Goal: Navigation & Orientation: Find specific page/section

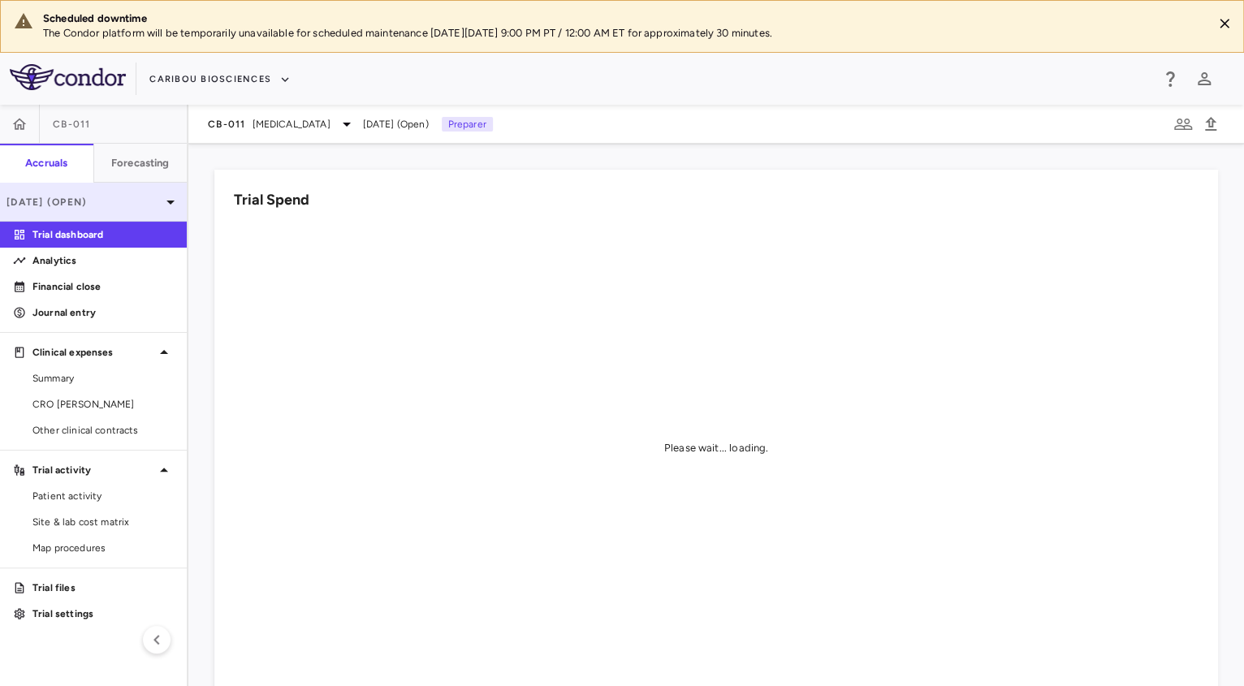
click at [151, 207] on p "[DATE] (Open)" at bounding box center [83, 202] width 154 height 15
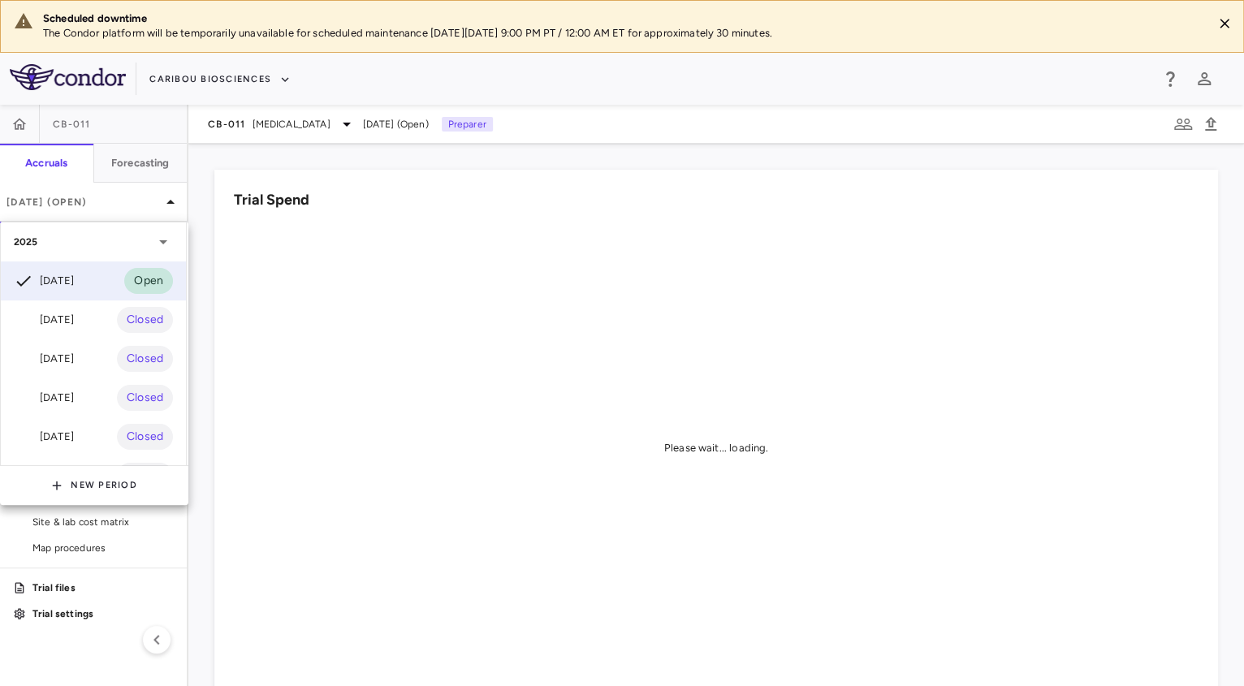
click at [306, 108] on div at bounding box center [622, 343] width 1244 height 686
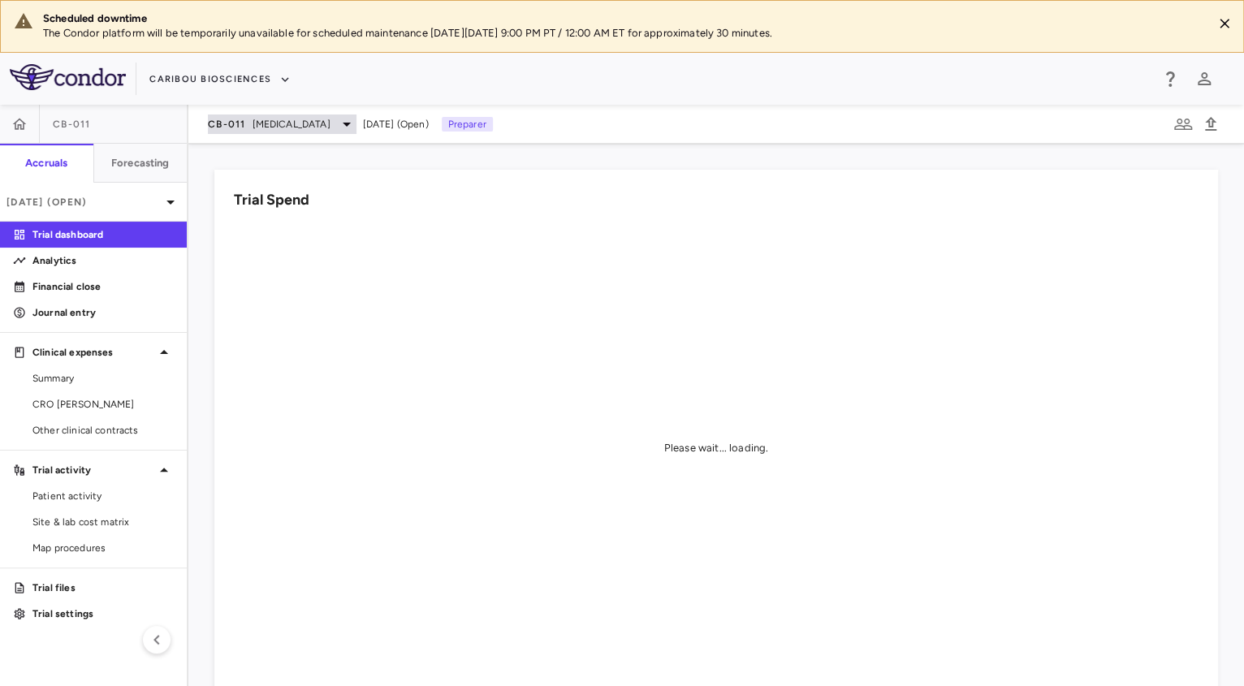
click at [253, 121] on span "[MEDICAL_DATA]" at bounding box center [291, 124] width 78 height 15
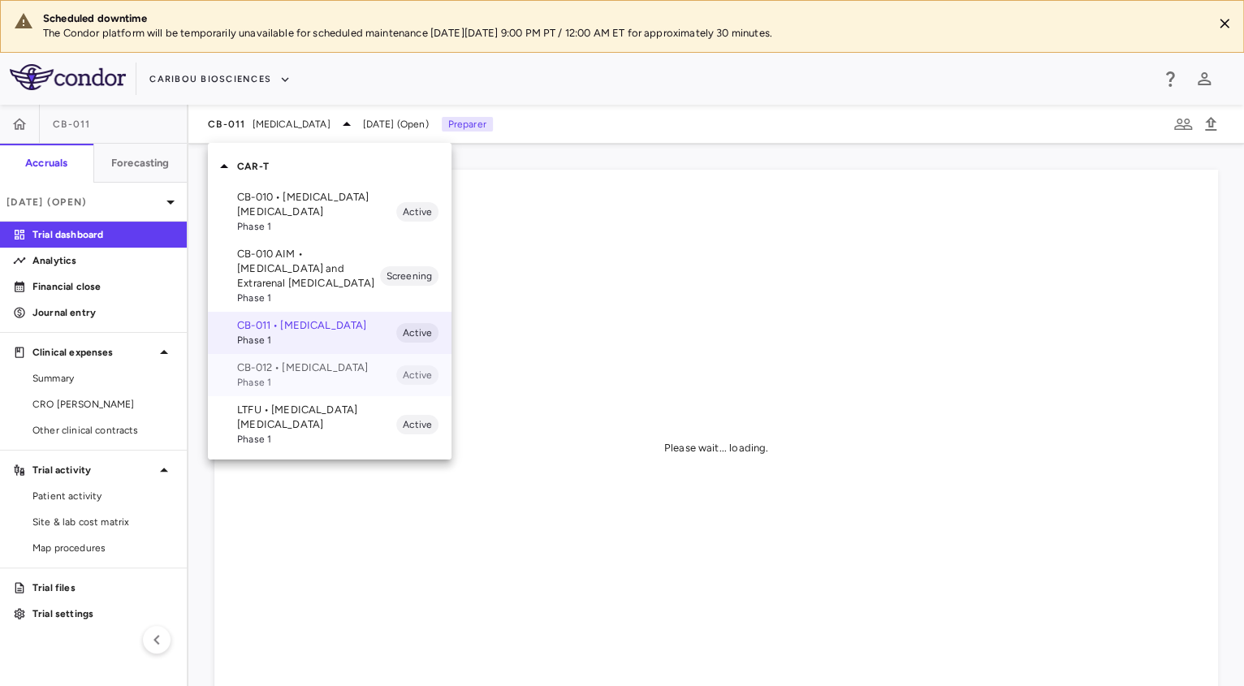
click at [295, 375] on p "CB-012 • [MEDICAL_DATA]" at bounding box center [316, 367] width 159 height 15
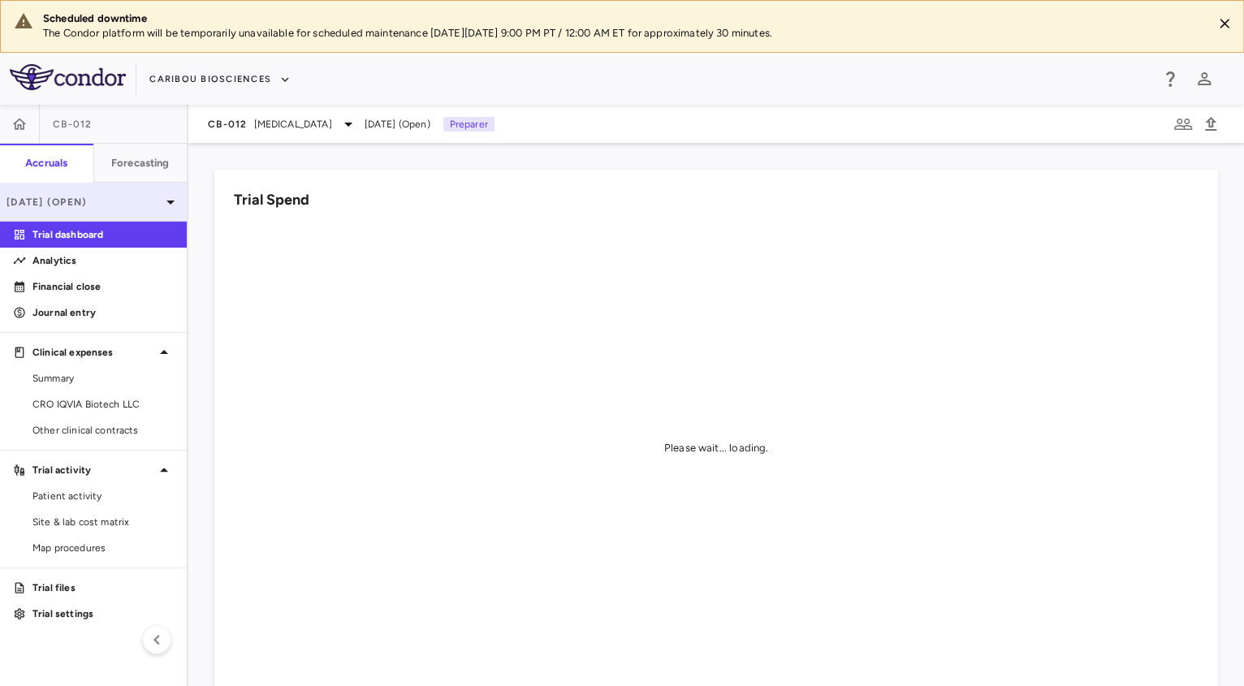
click at [137, 201] on p "[DATE] (Open)" at bounding box center [83, 202] width 154 height 15
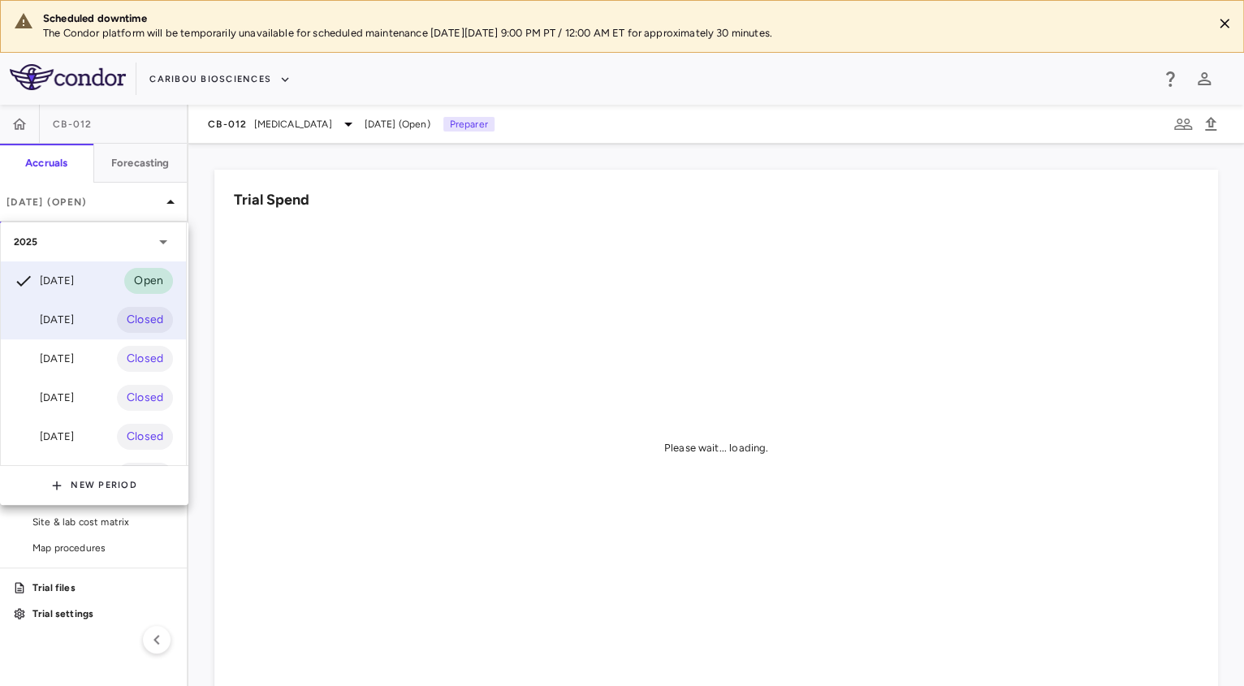
click at [74, 319] on div "[DATE]" at bounding box center [44, 319] width 60 height 19
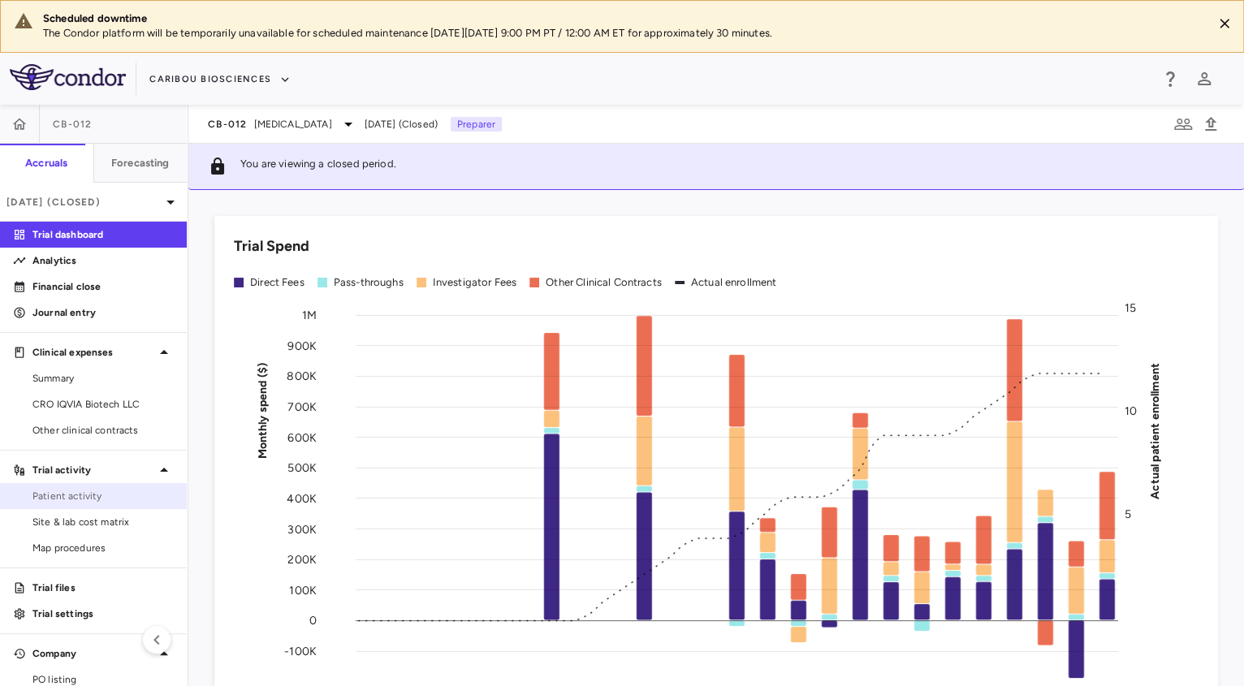
click at [98, 498] on span "Patient activity" at bounding box center [102, 496] width 141 height 15
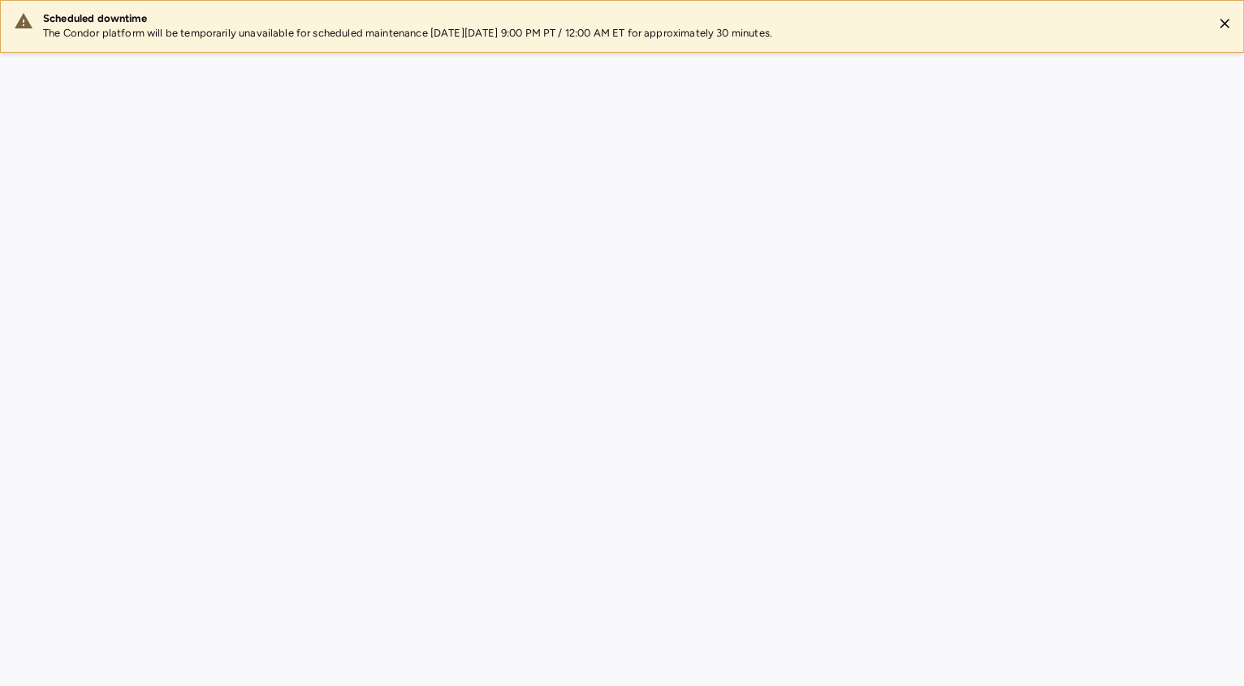
click at [113, 402] on div "Scheduled downtime The Condor platform will be temporarily unavailable for sche…" at bounding box center [622, 343] width 1244 height 686
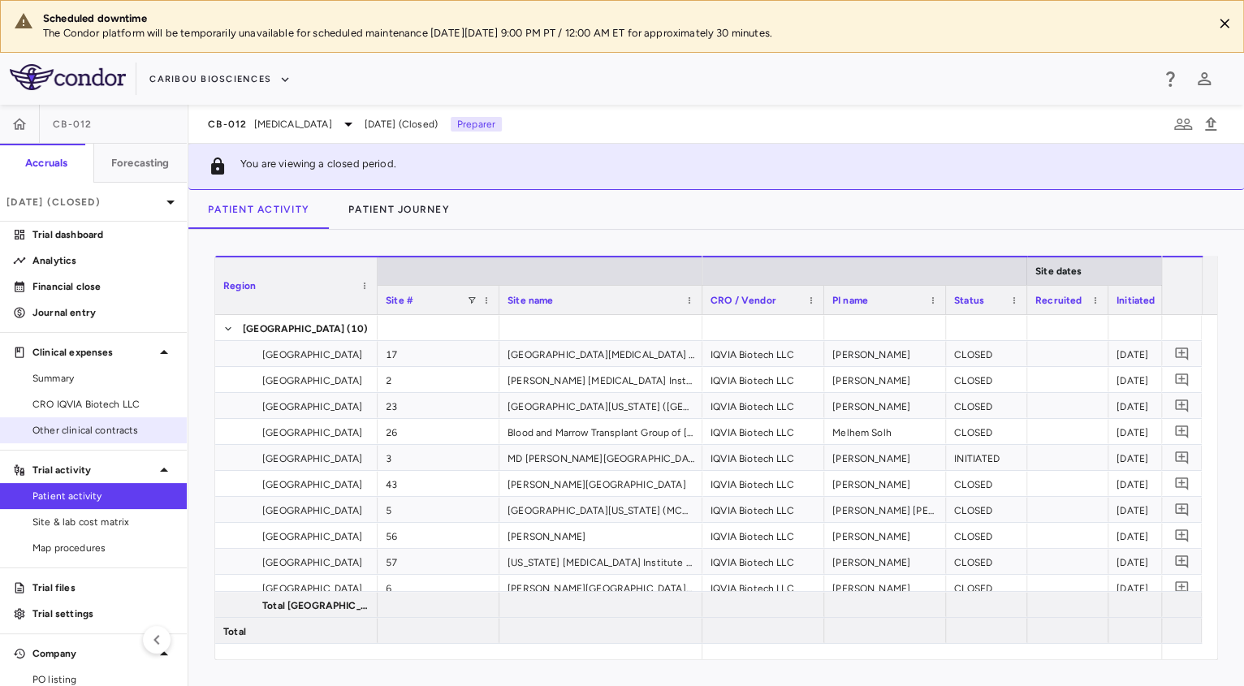
click at [83, 418] on link "Other clinical contracts" at bounding box center [93, 430] width 187 height 24
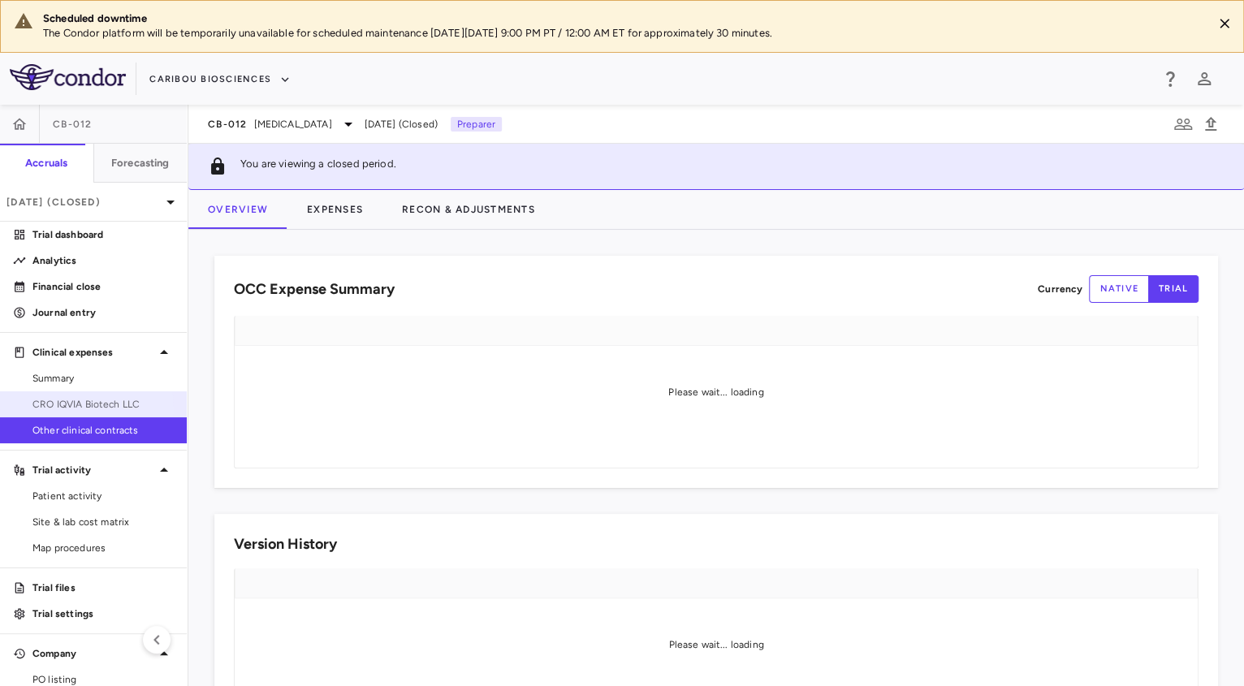
click at [49, 408] on span "CRO IQVIA Biotech LLC" at bounding box center [102, 404] width 141 height 15
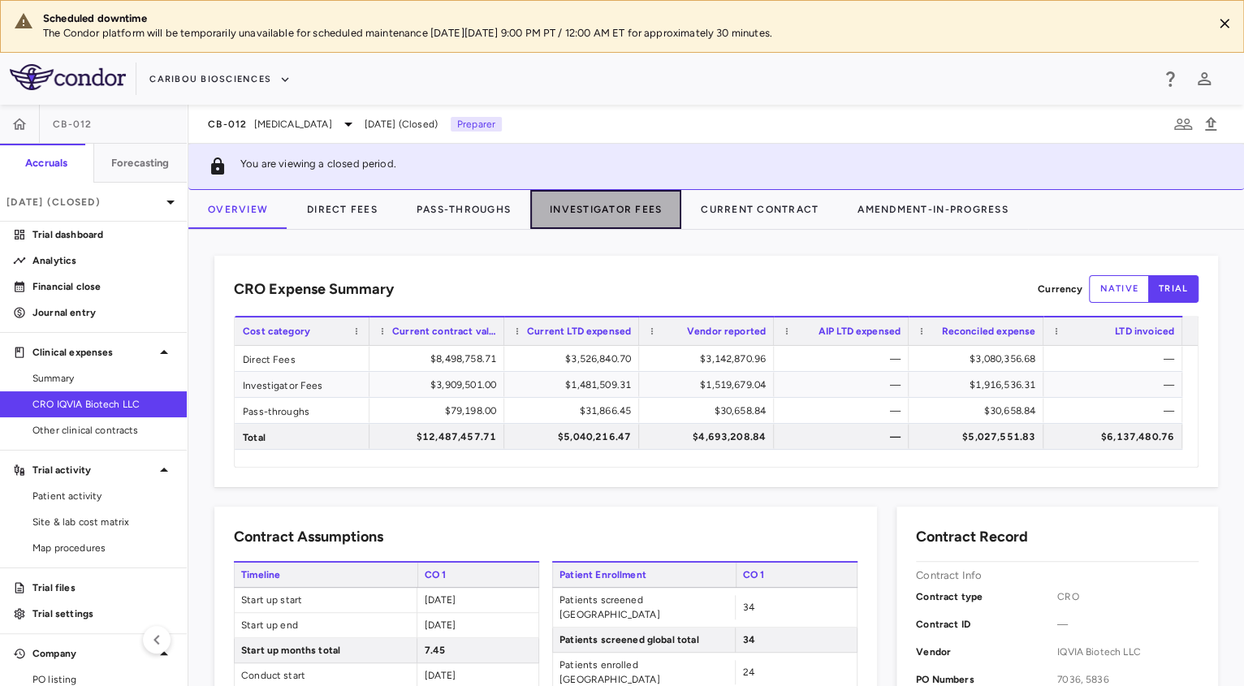
click at [561, 204] on button "Investigator Fees" at bounding box center [605, 209] width 151 height 39
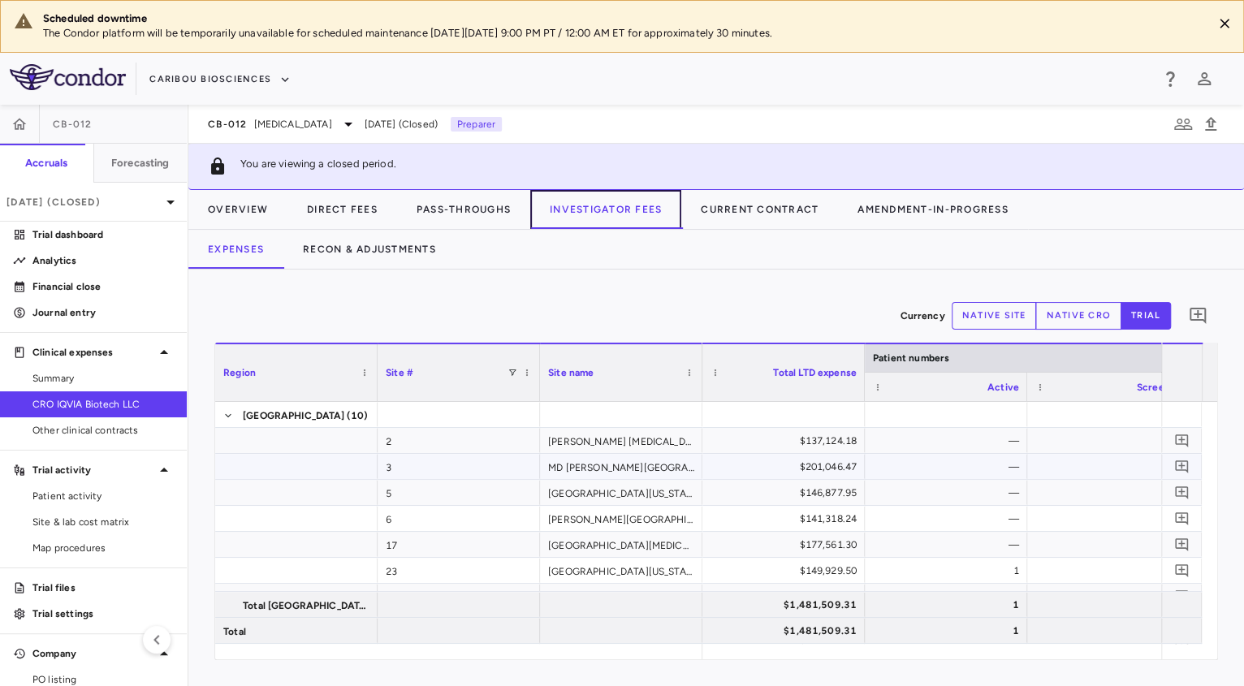
scroll to position [94, 0]
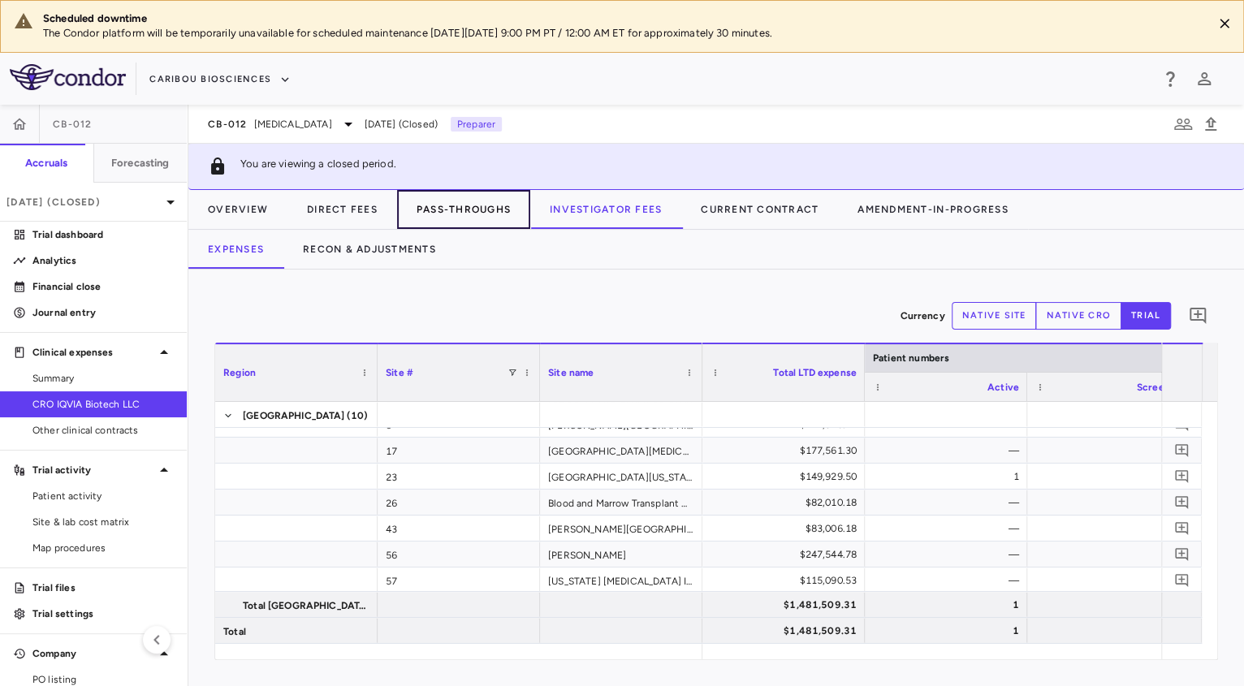
click at [472, 211] on button "Pass-Throughs" at bounding box center [463, 209] width 133 height 39
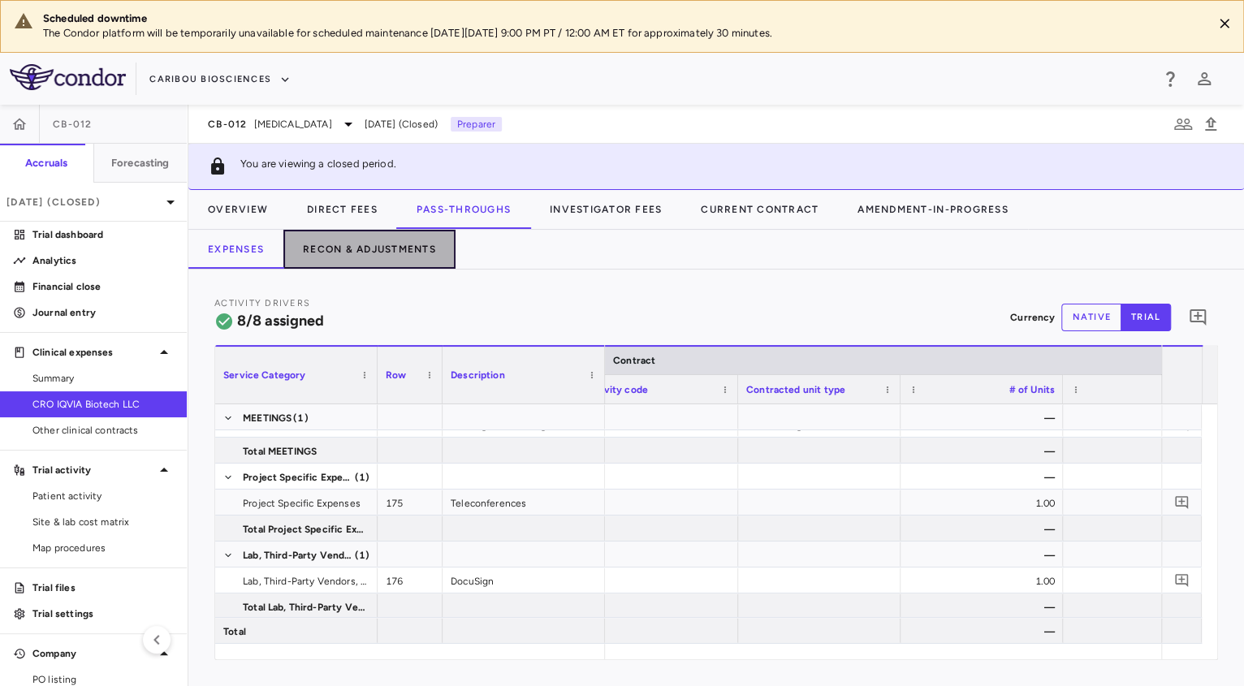
click at [355, 230] on button "Recon & Adjustments" at bounding box center [369, 249] width 172 height 39
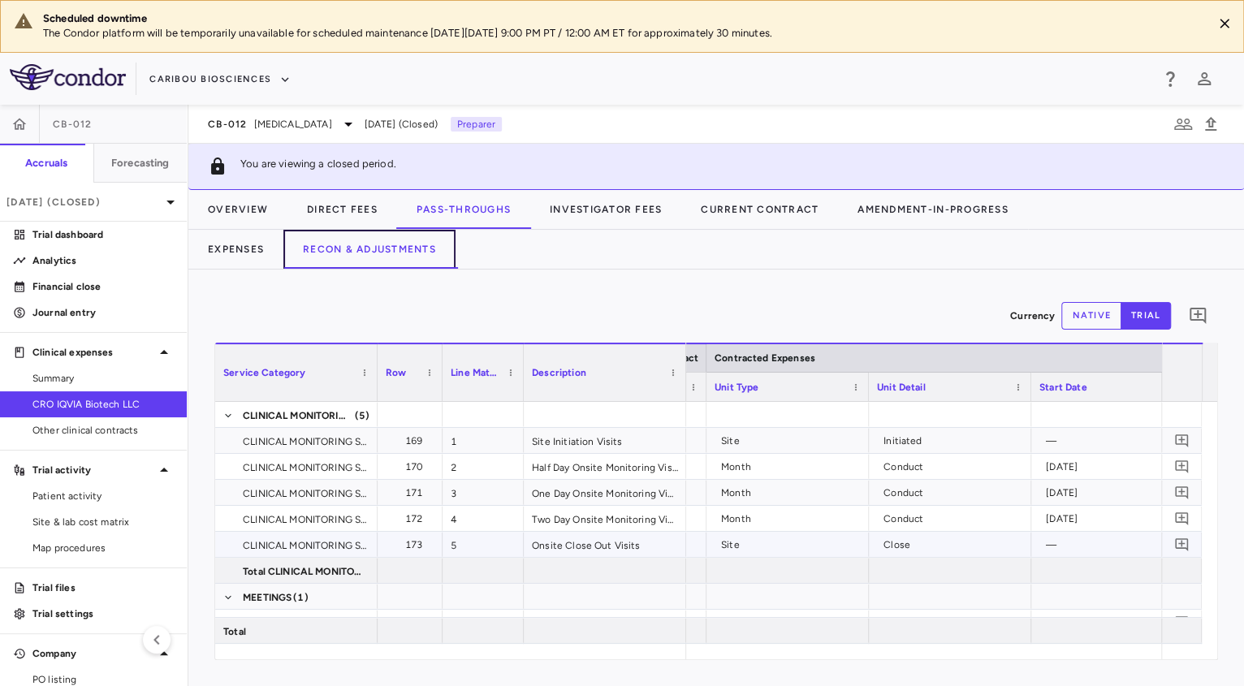
scroll to position [0, 369]
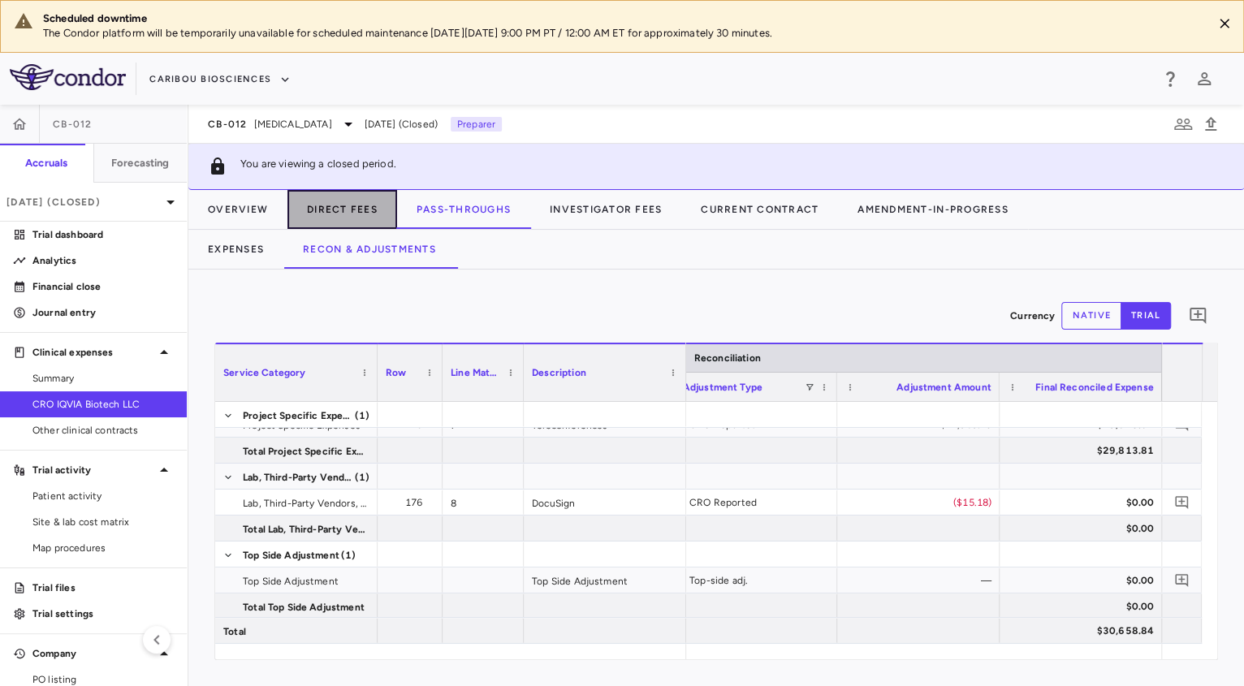
click at [373, 205] on button "Direct Fees" at bounding box center [342, 209] width 110 height 39
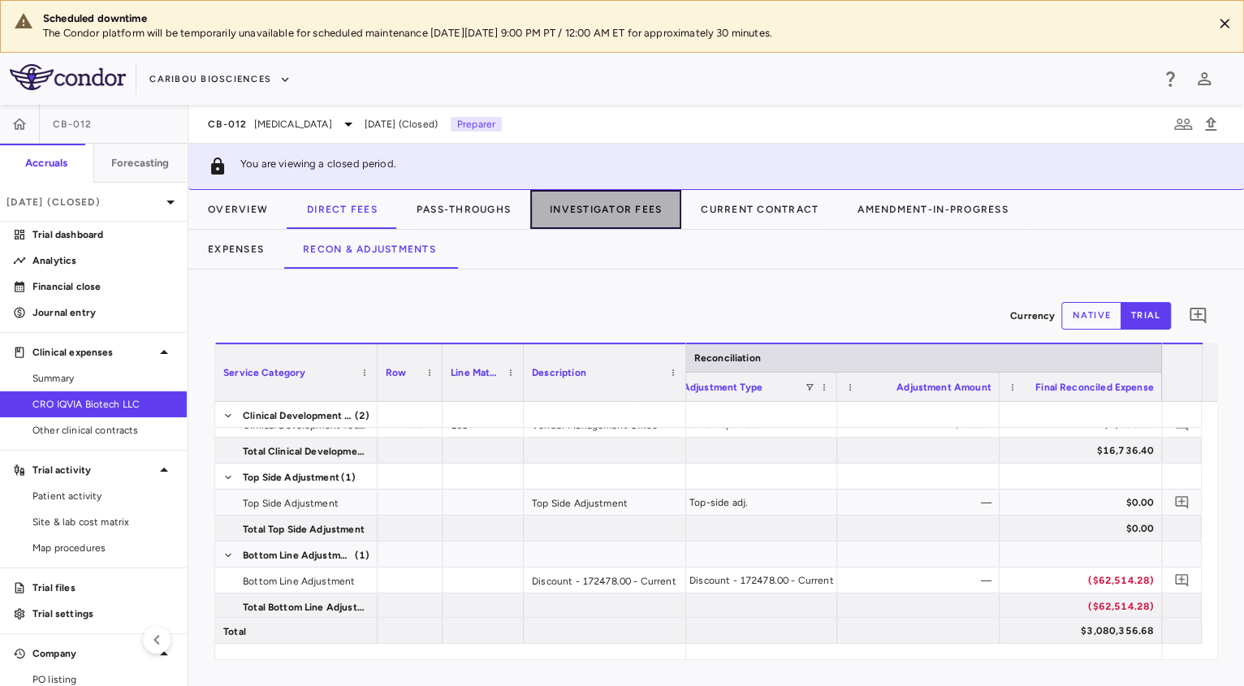
click at [597, 217] on button "Investigator Fees" at bounding box center [605, 209] width 151 height 39
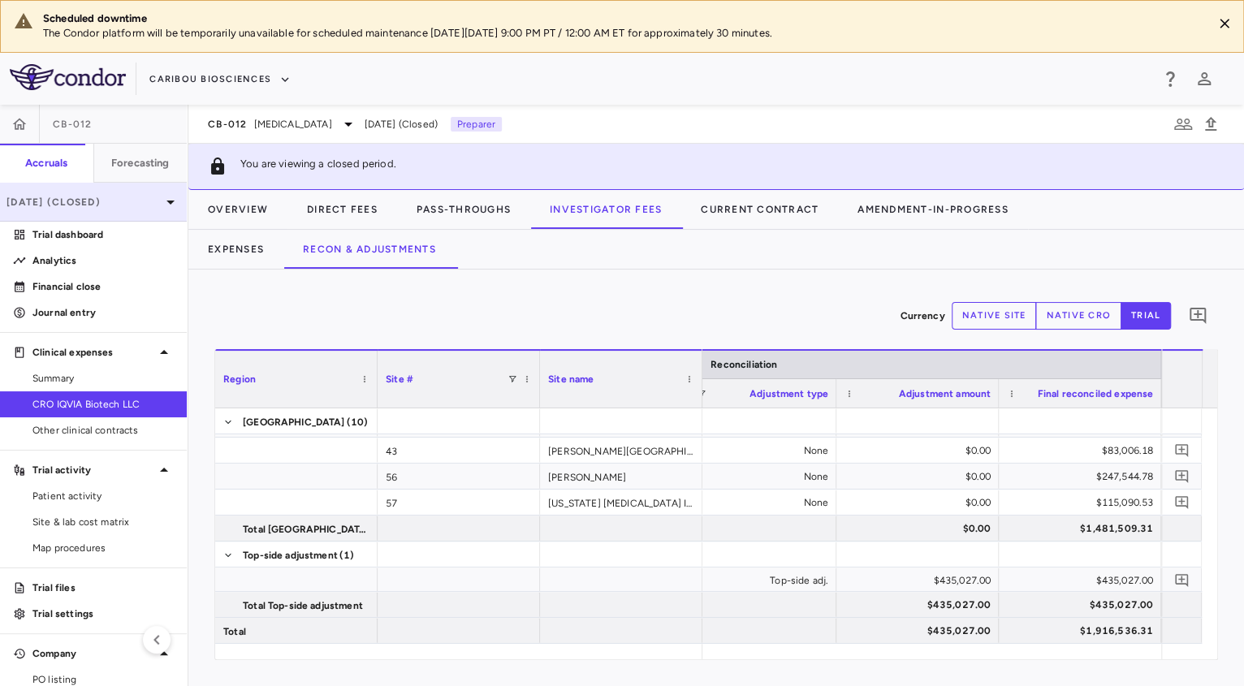
click at [111, 202] on p "[DATE] (Closed)" at bounding box center [83, 202] width 154 height 15
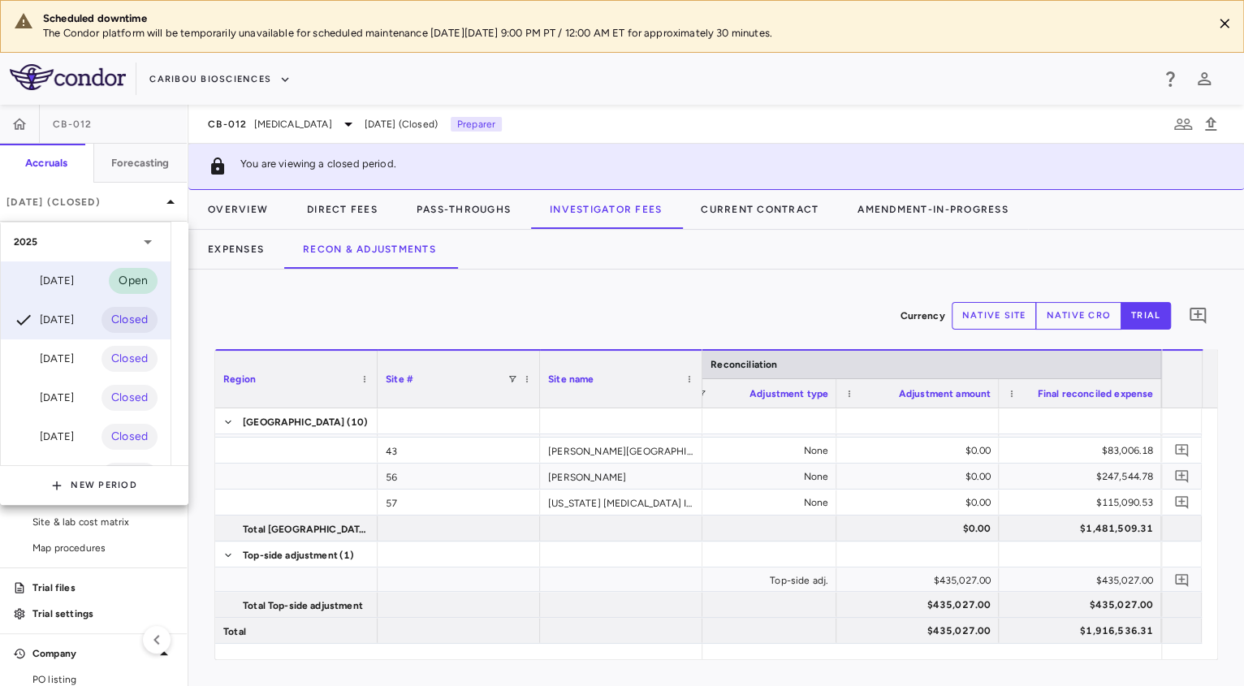
click at [102, 272] on div "[DATE] Open" at bounding box center [86, 280] width 170 height 39
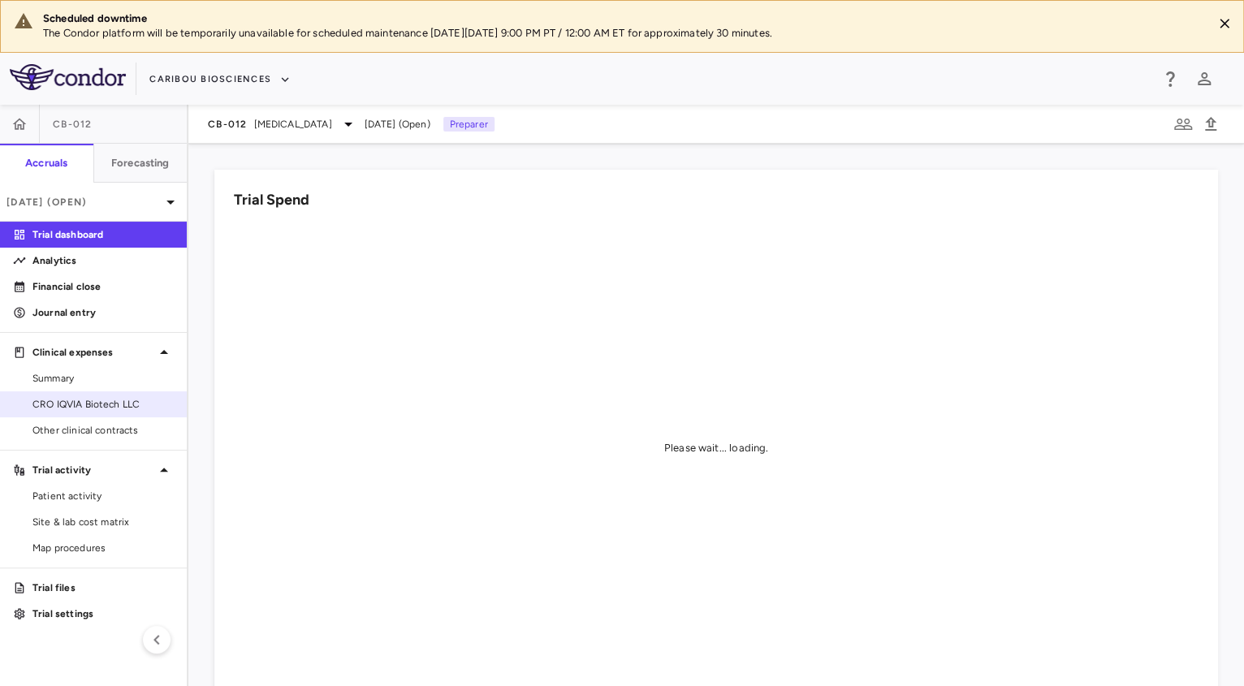
click at [115, 403] on span "CRO IQVIA Biotech LLC" at bounding box center [102, 404] width 141 height 15
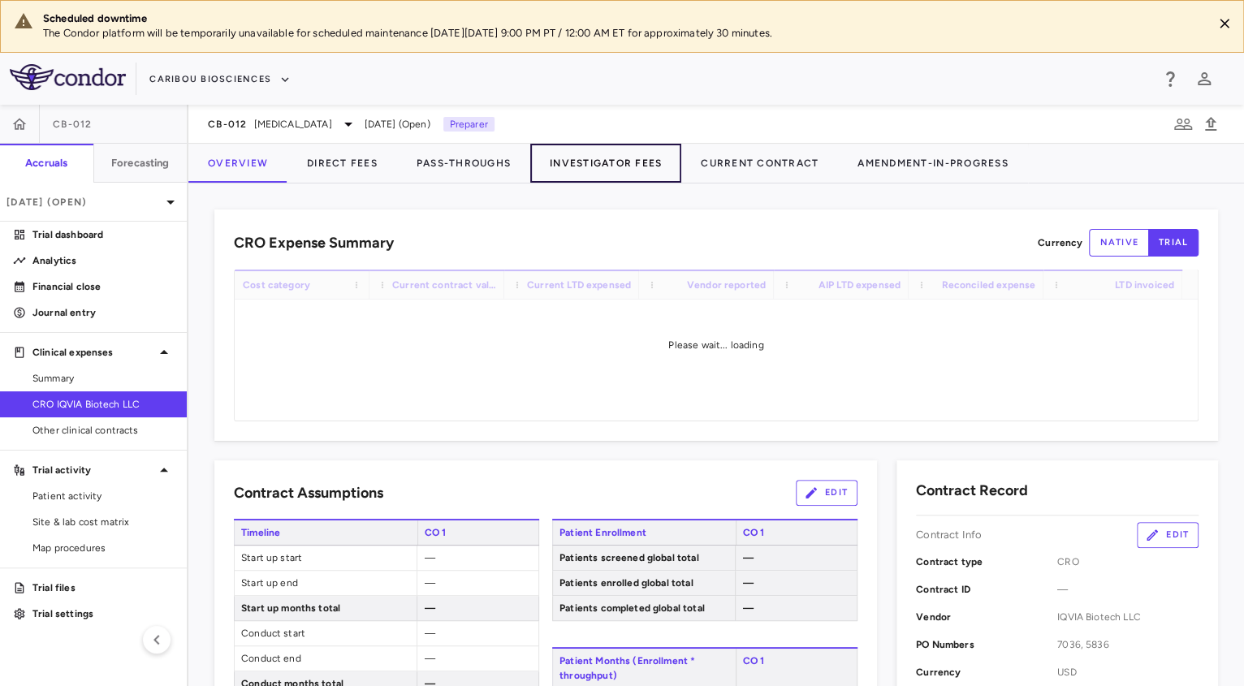
click at [558, 166] on button "Investigator Fees" at bounding box center [605, 163] width 151 height 39
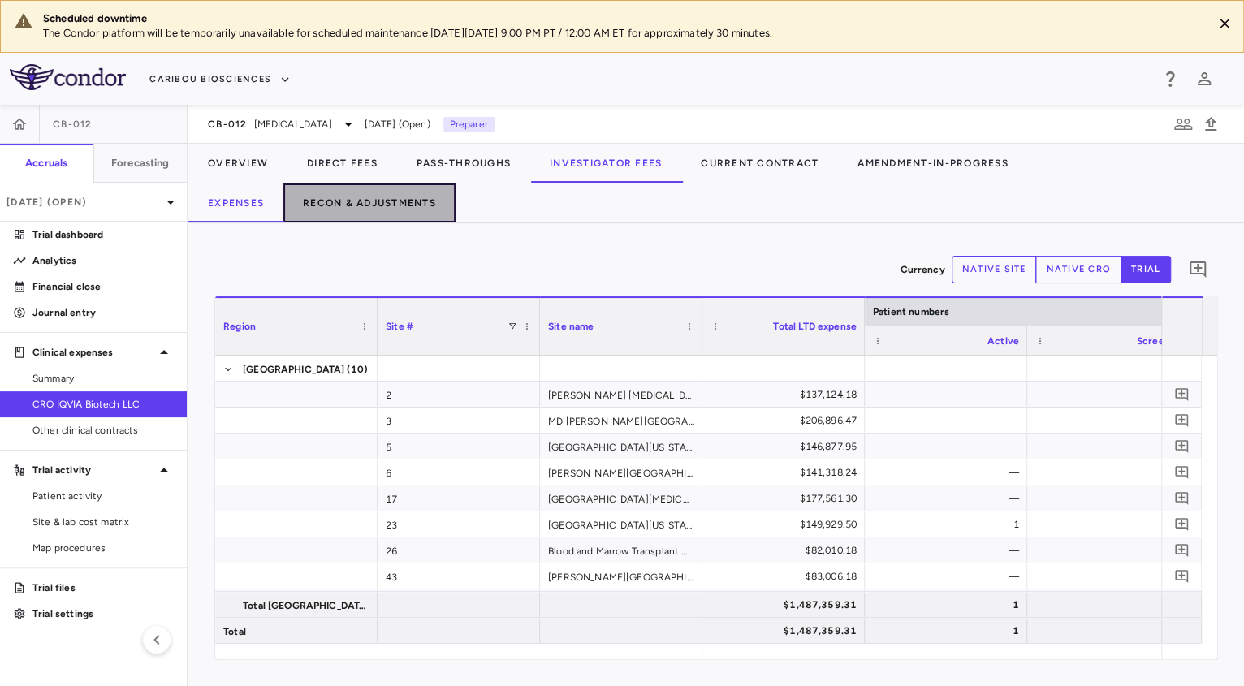
click at [418, 208] on button "Recon & Adjustments" at bounding box center [369, 202] width 172 height 39
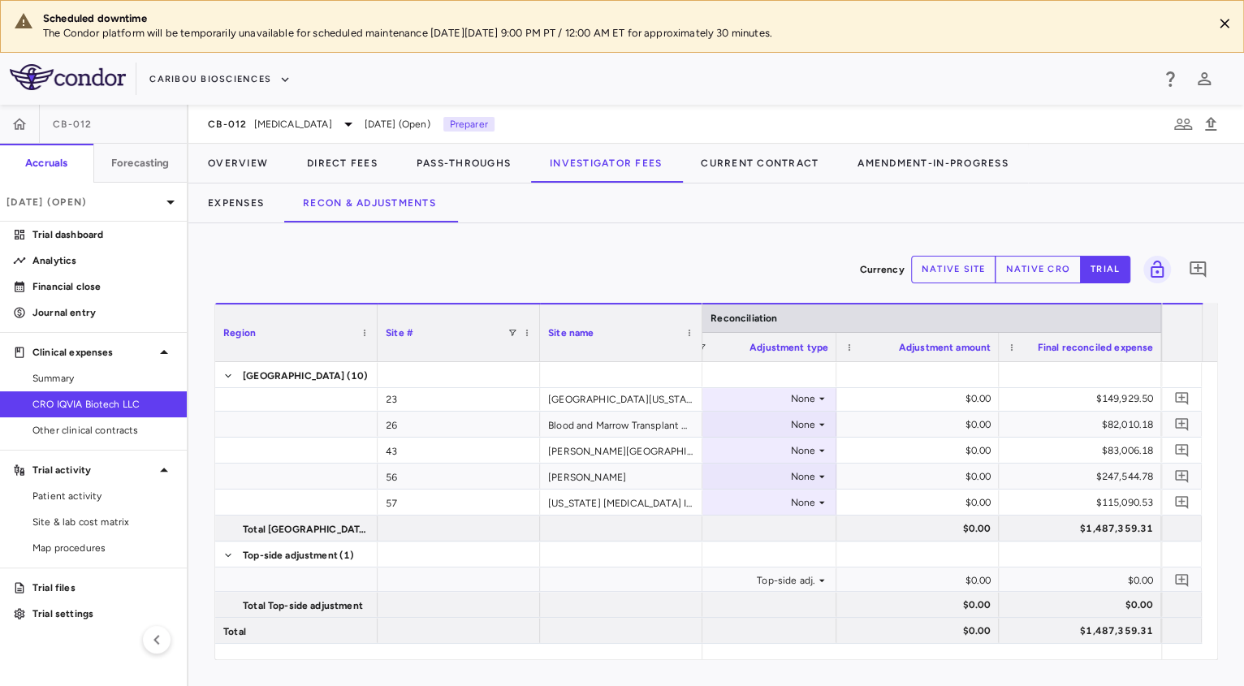
click at [1008, 273] on button "native cro" at bounding box center [1037, 270] width 86 height 28
click at [940, 586] on div "$0.00" at bounding box center [921, 580] width 140 height 26
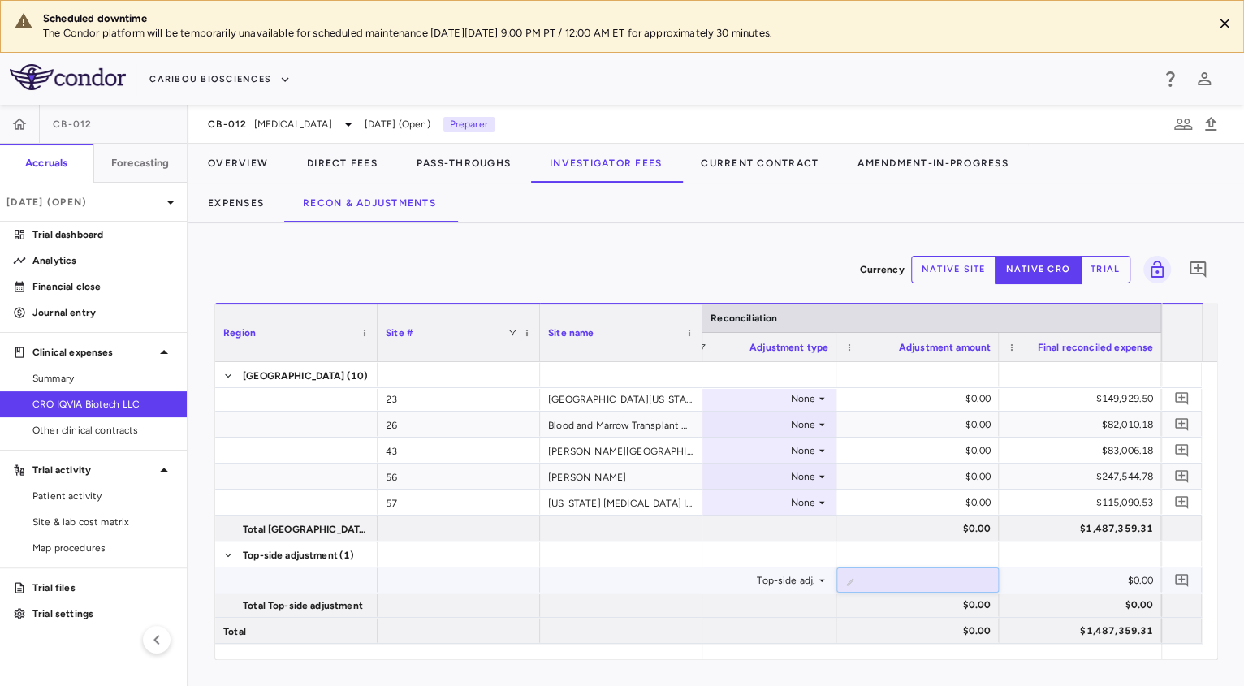
type input "*********"
click at [1076, 589] on div "$0.00" at bounding box center [1083, 580] width 140 height 26
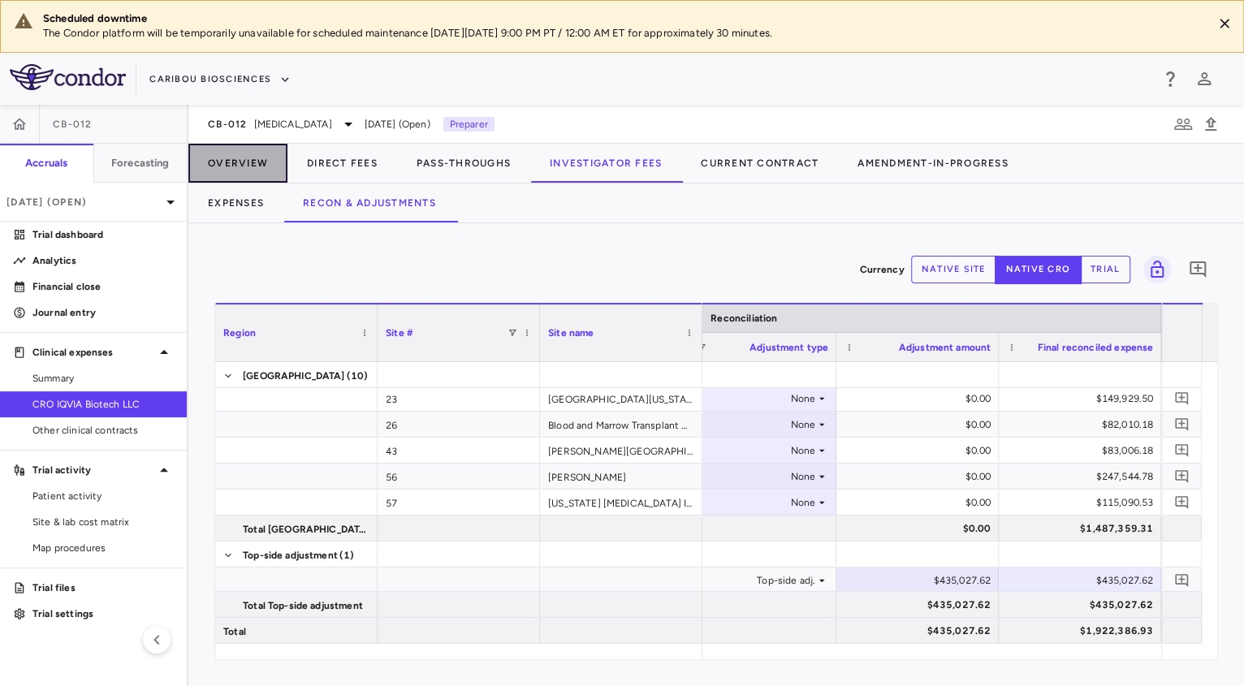
click at [257, 180] on button "Overview" at bounding box center [237, 163] width 99 height 39
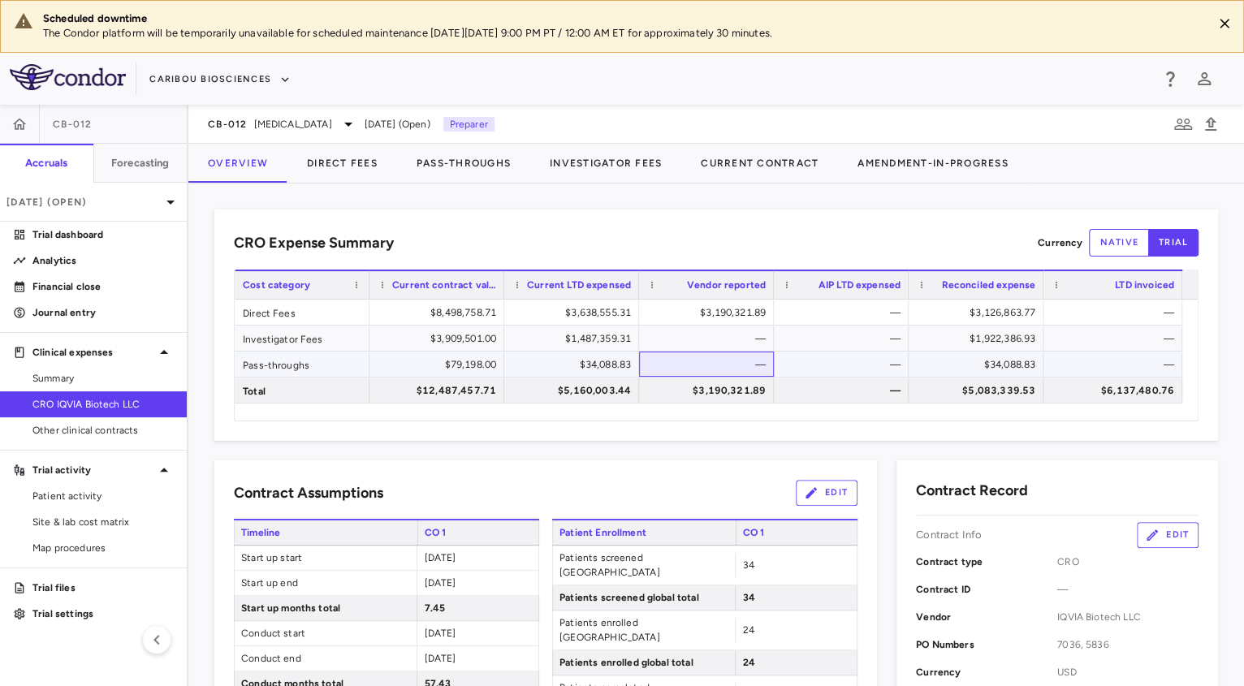
click at [762, 360] on div "—" at bounding box center [710, 365] width 112 height 26
click at [390, 548] on span "Start up start" at bounding box center [326, 558] width 182 height 24
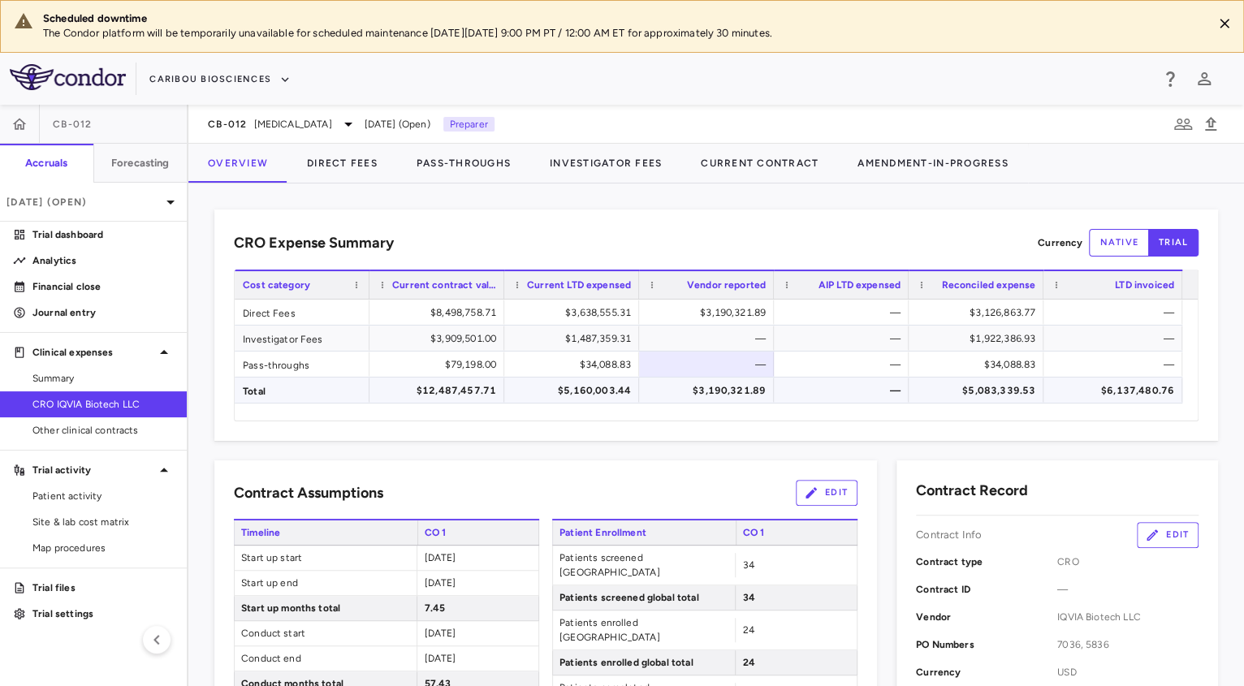
click at [267, 393] on div "Total" at bounding box center [302, 390] width 135 height 25
click at [386, 483] on div "Contract Assumptions Edit" at bounding box center [545, 493] width 623 height 26
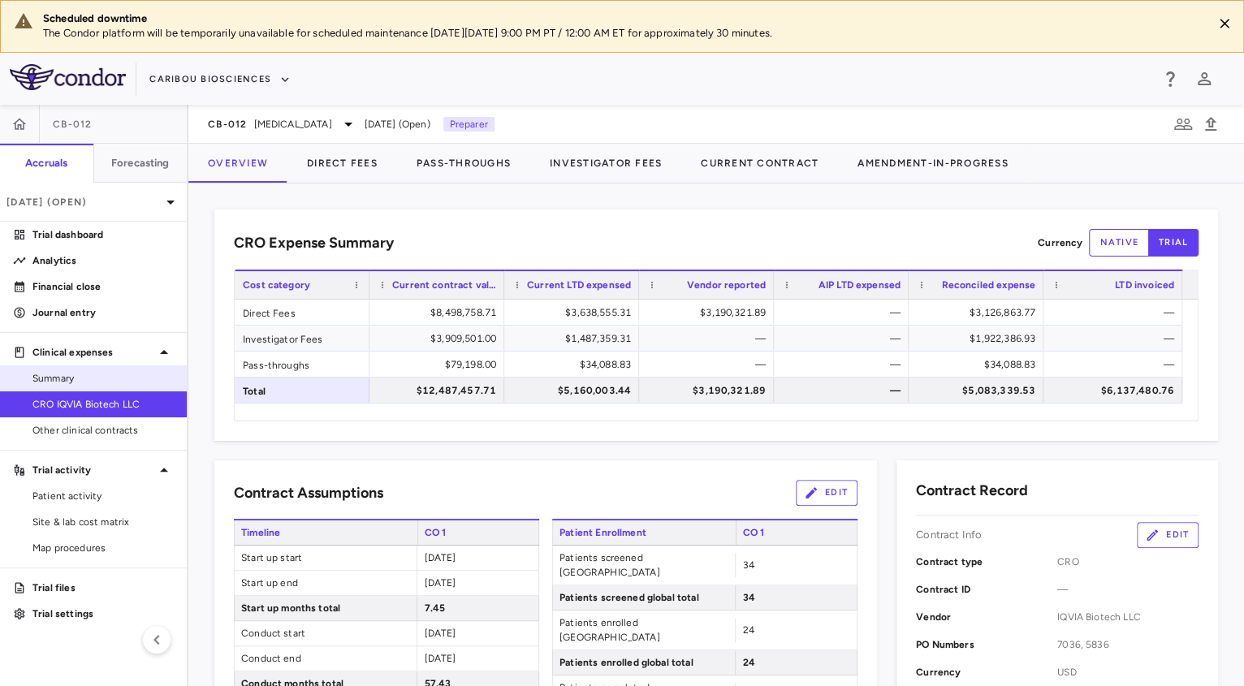
click at [92, 368] on link "Summary" at bounding box center [93, 378] width 187 height 24
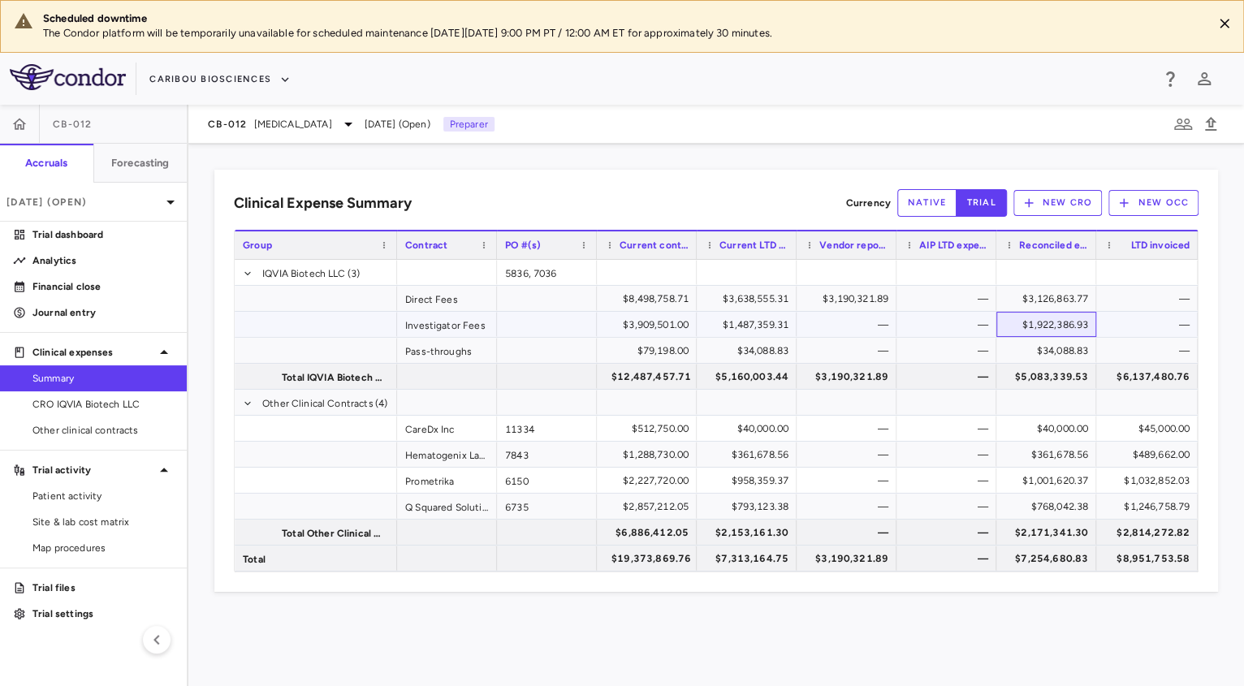
click at [1041, 322] on div "$1,922,386.93" at bounding box center [1049, 325] width 77 height 26
click at [94, 312] on p "Journal entry" at bounding box center [102, 312] width 141 height 15
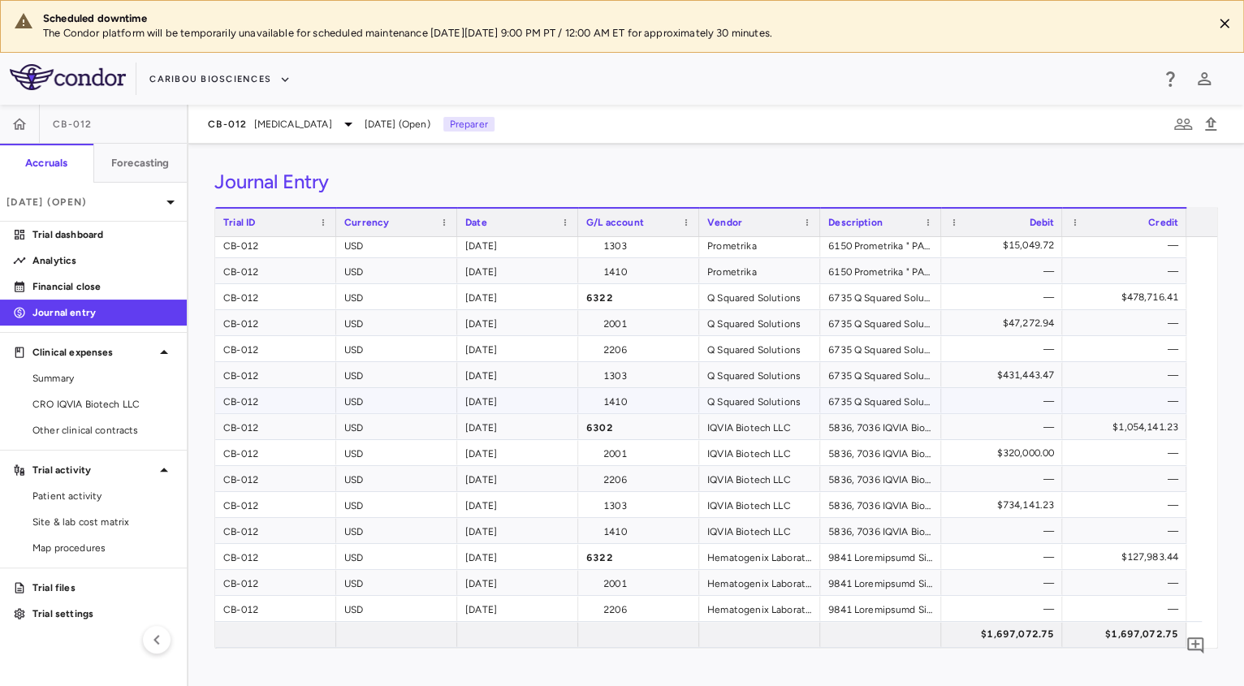
scroll to position [213, 0]
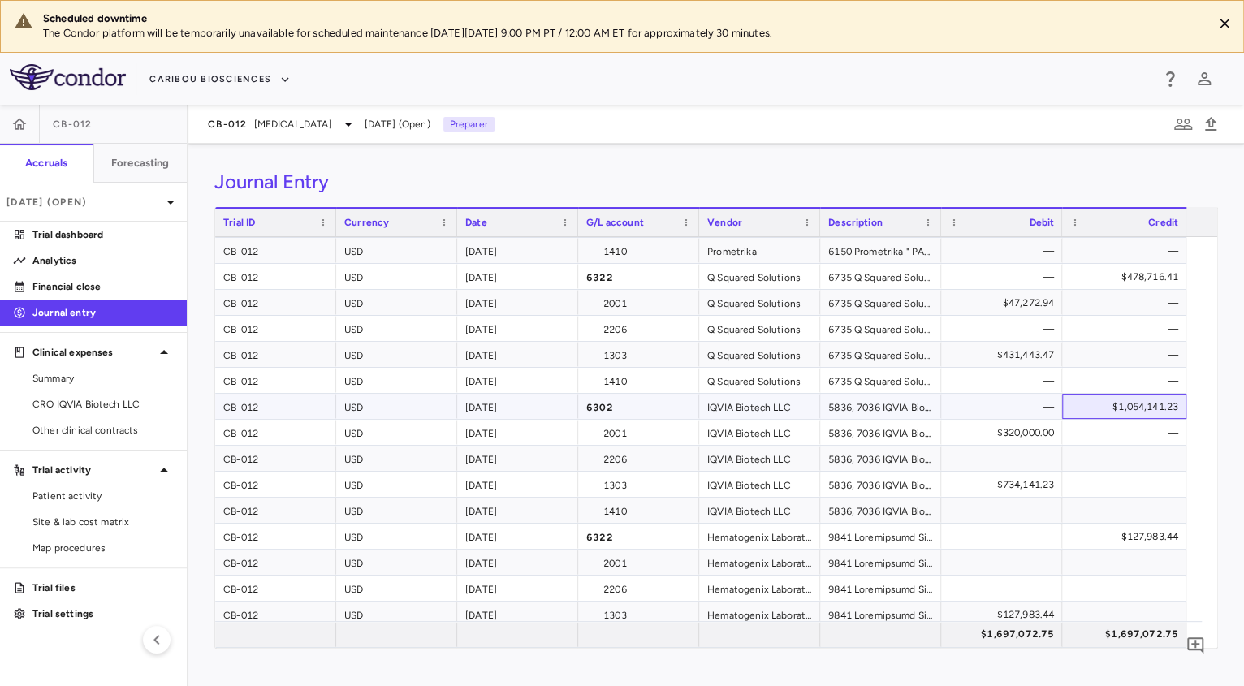
click at [1154, 408] on div "$1,054,141.23" at bounding box center [1126, 407] width 101 height 26
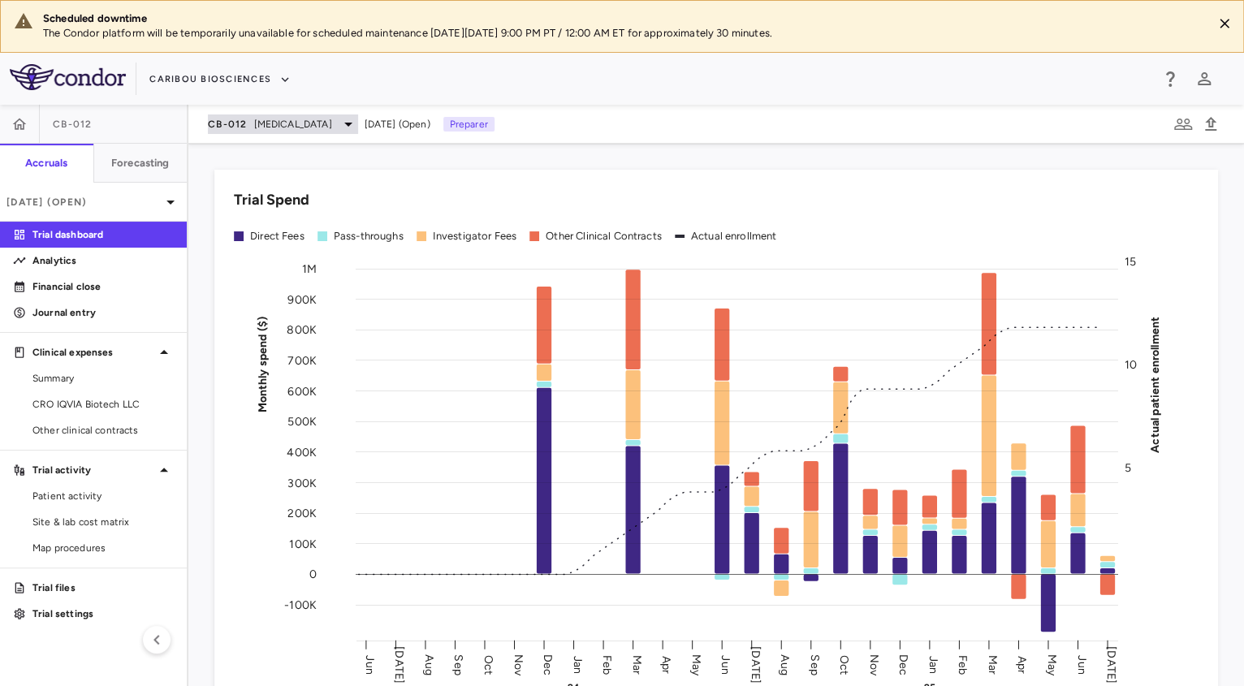
click at [290, 127] on span "[MEDICAL_DATA]" at bounding box center [293, 124] width 78 height 15
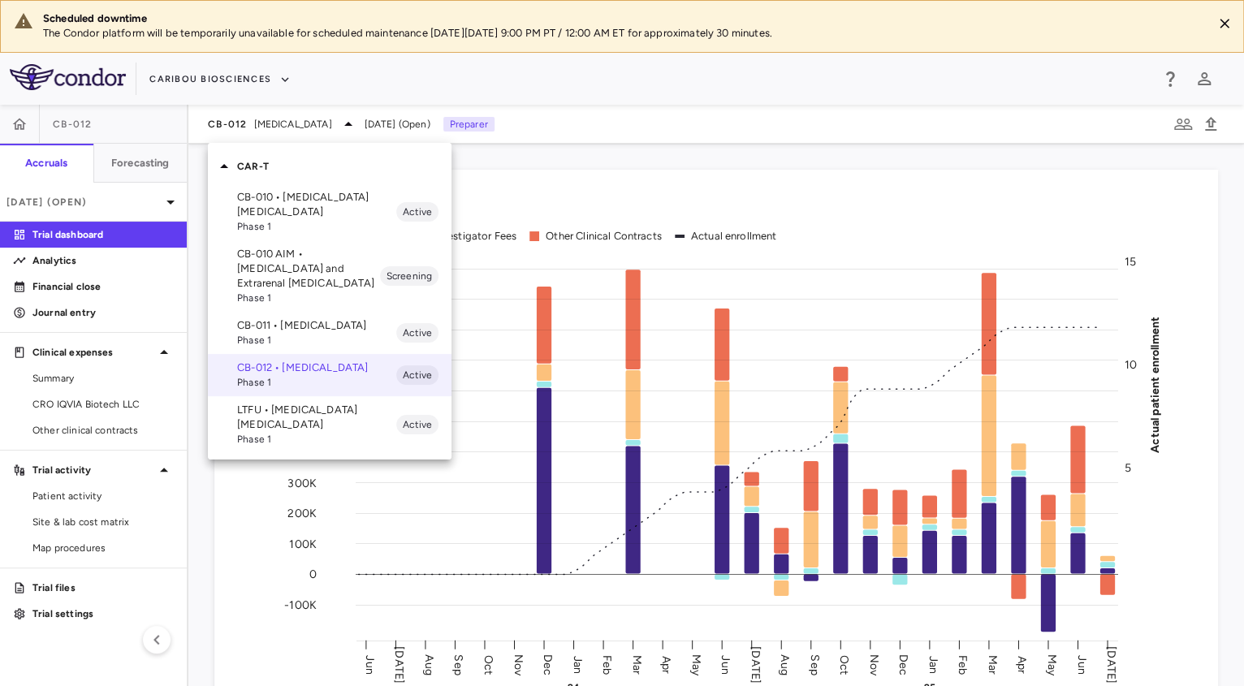
click at [270, 334] on span "Phase 1" at bounding box center [316, 340] width 159 height 15
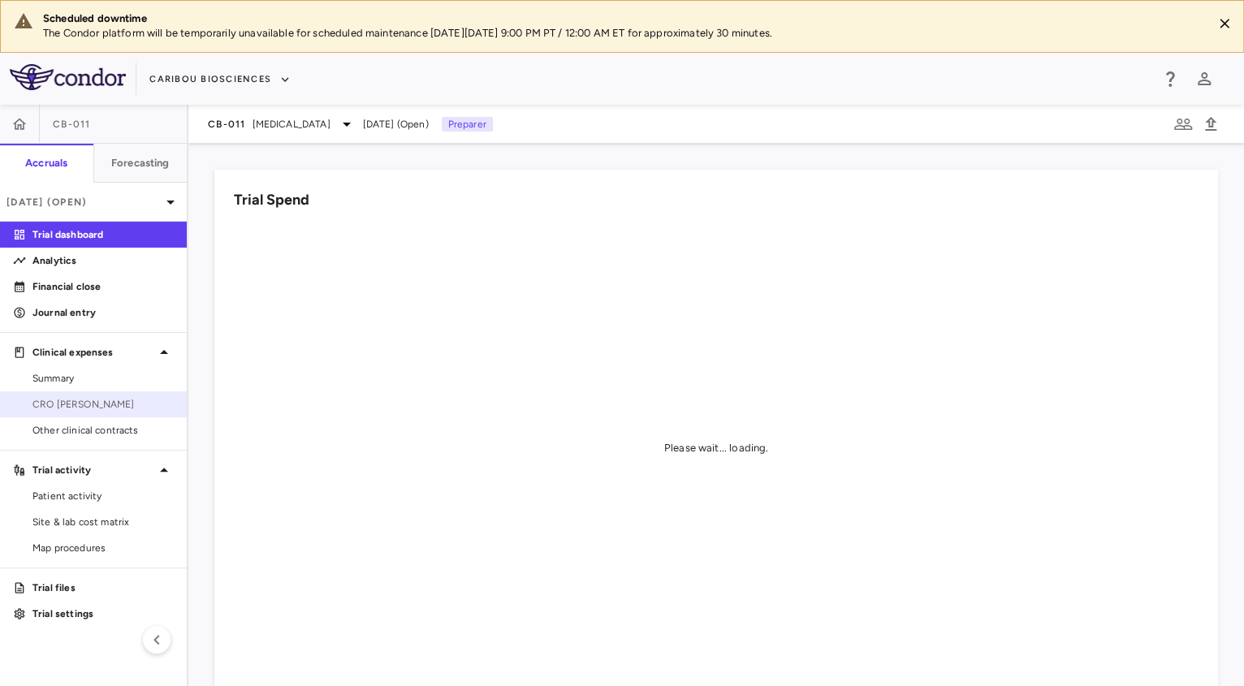
click at [101, 409] on span "CRO [PERSON_NAME]" at bounding box center [102, 404] width 141 height 15
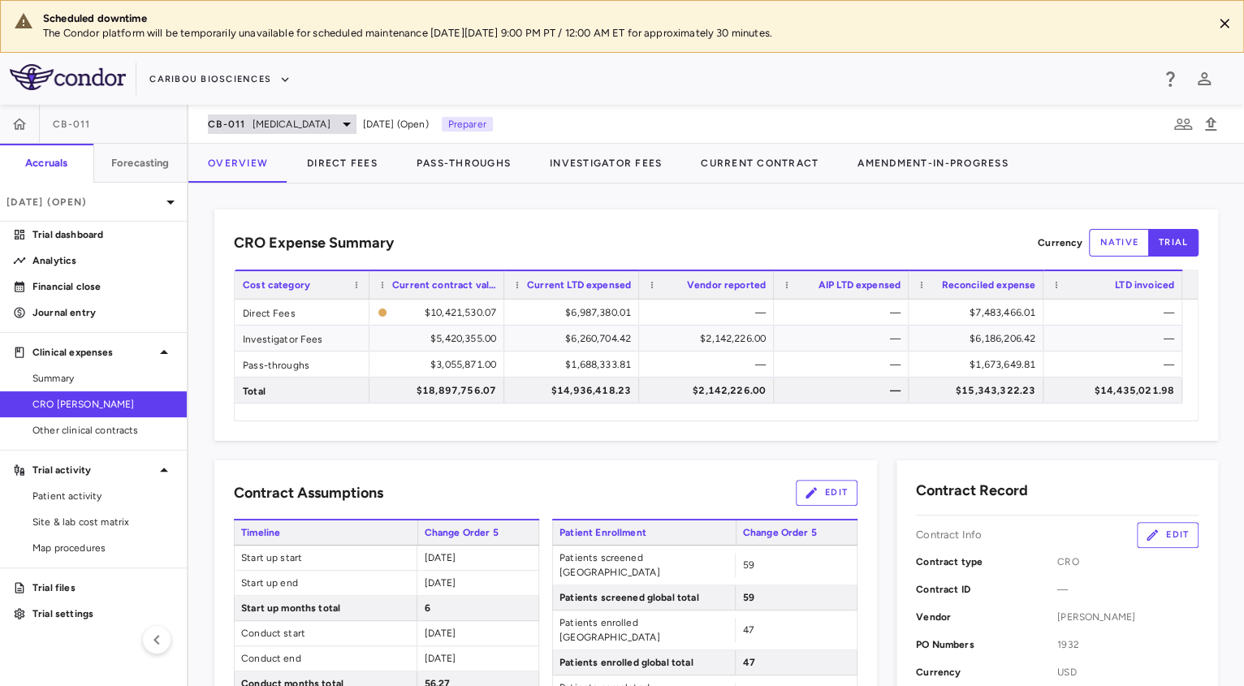
click at [270, 127] on span "[MEDICAL_DATA]" at bounding box center [291, 124] width 78 height 15
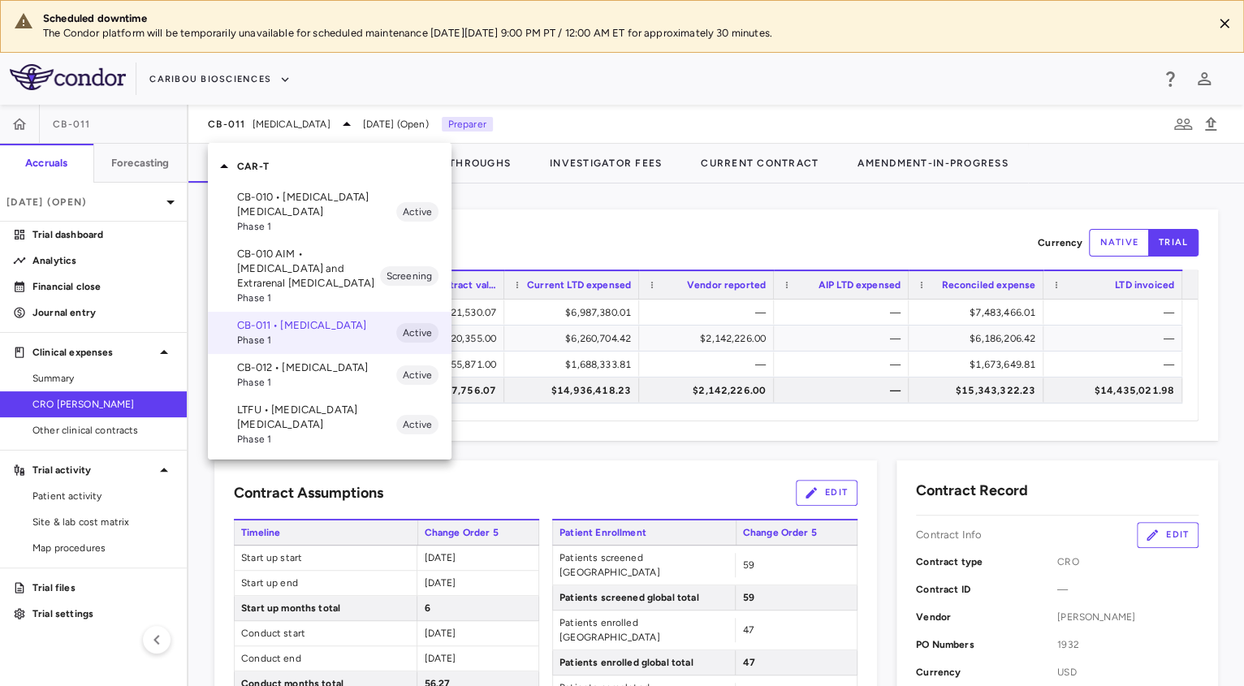
click at [156, 303] on div at bounding box center [622, 343] width 1244 height 686
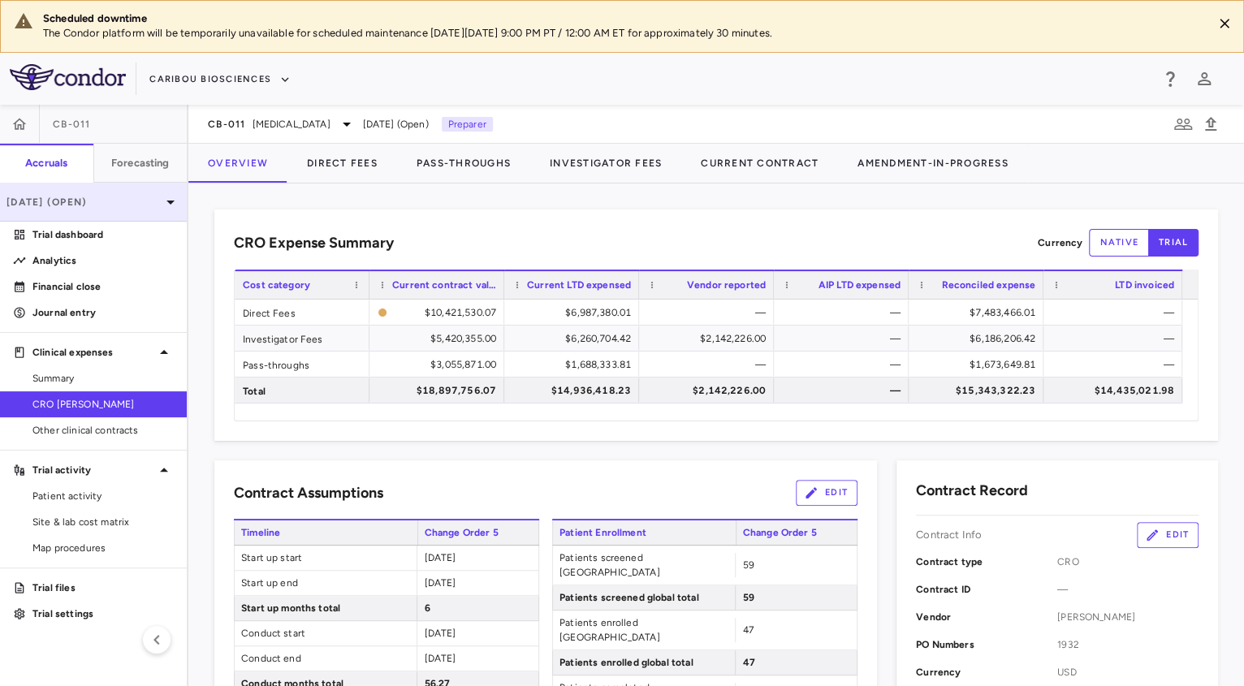
click at [153, 214] on div "[DATE] (Open)" at bounding box center [93, 202] width 187 height 39
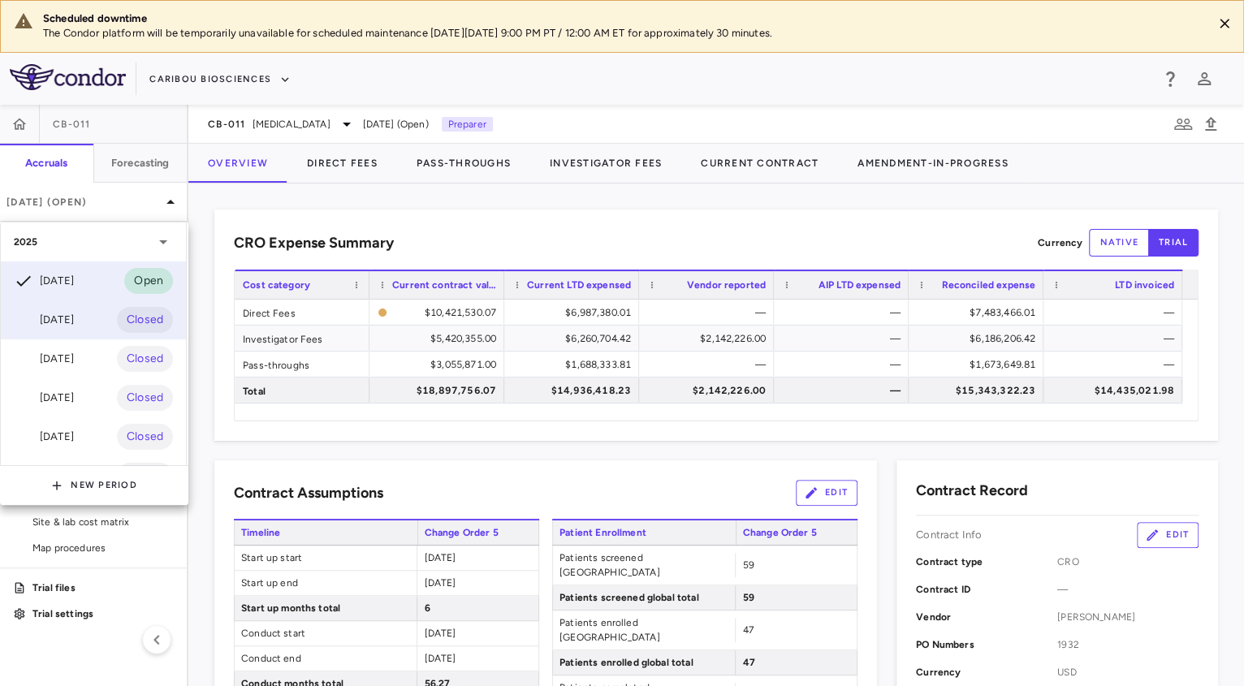
click at [65, 333] on div "Jun 2025 Closed" at bounding box center [93, 319] width 185 height 39
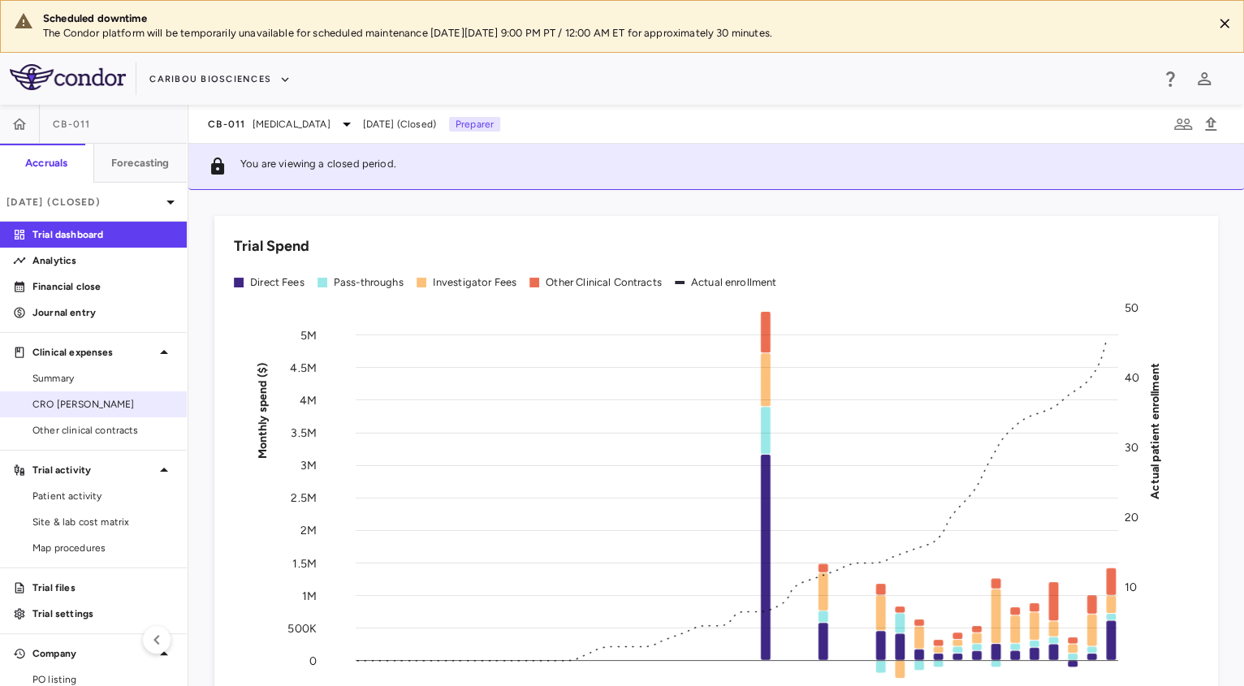
click at [96, 410] on span "CRO [PERSON_NAME]" at bounding box center [102, 404] width 141 height 15
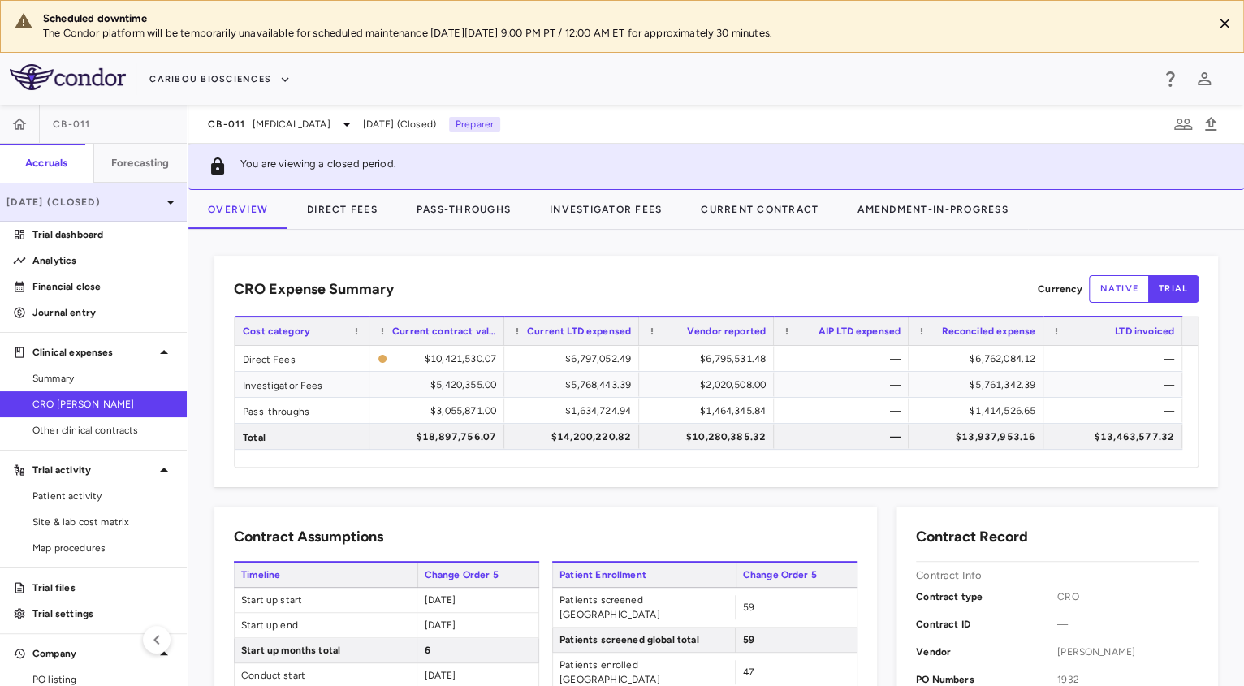
click at [136, 198] on p "[DATE] (Closed)" at bounding box center [83, 202] width 154 height 15
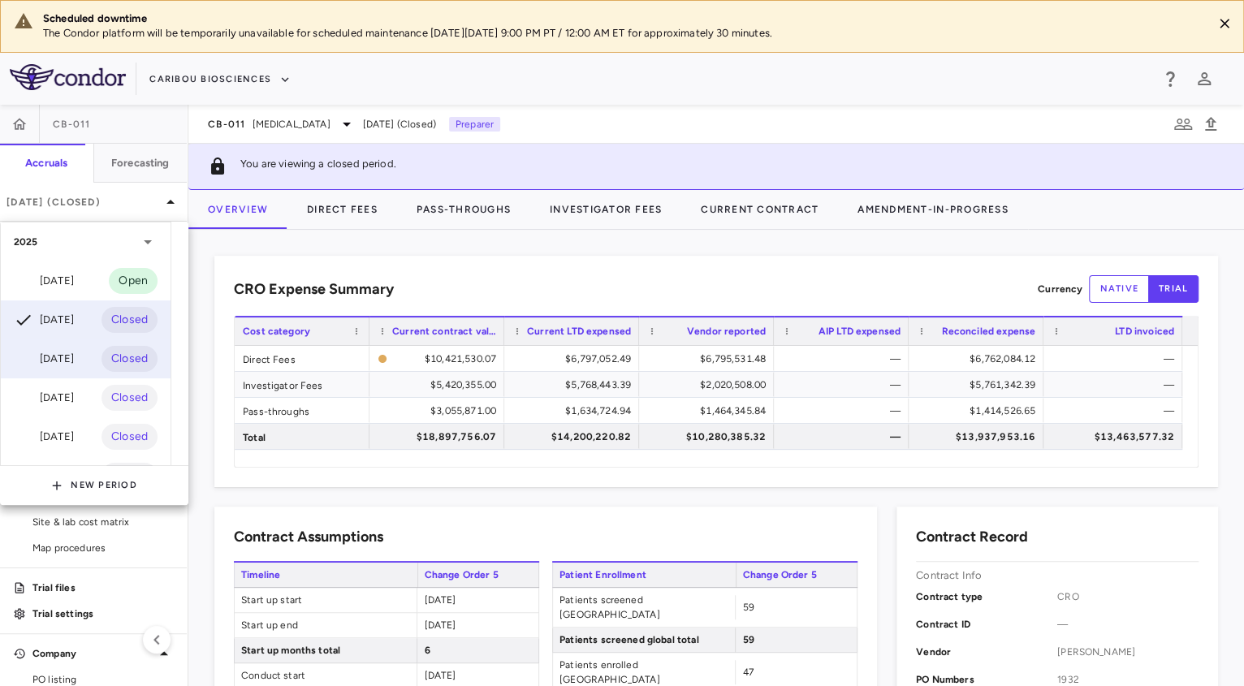
click at [62, 362] on div "[DATE]" at bounding box center [44, 358] width 60 height 19
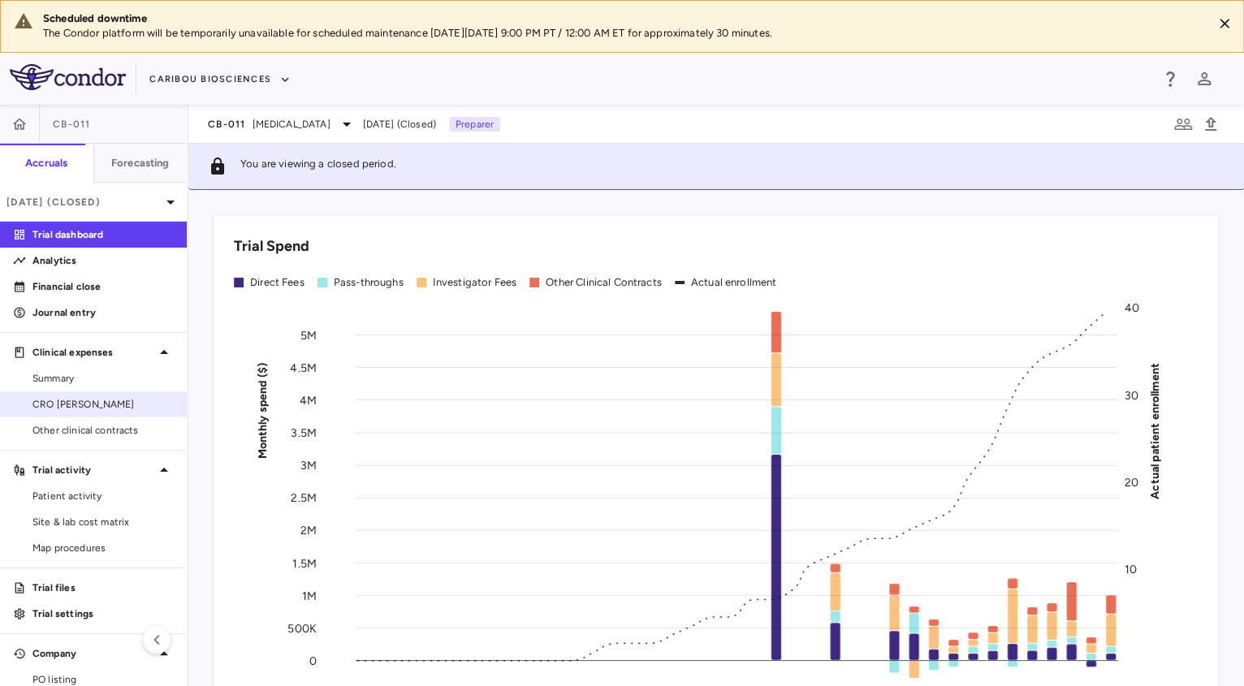
click at [71, 402] on span "CRO [PERSON_NAME]" at bounding box center [102, 404] width 141 height 15
